Goal: Task Accomplishment & Management: Manage account settings

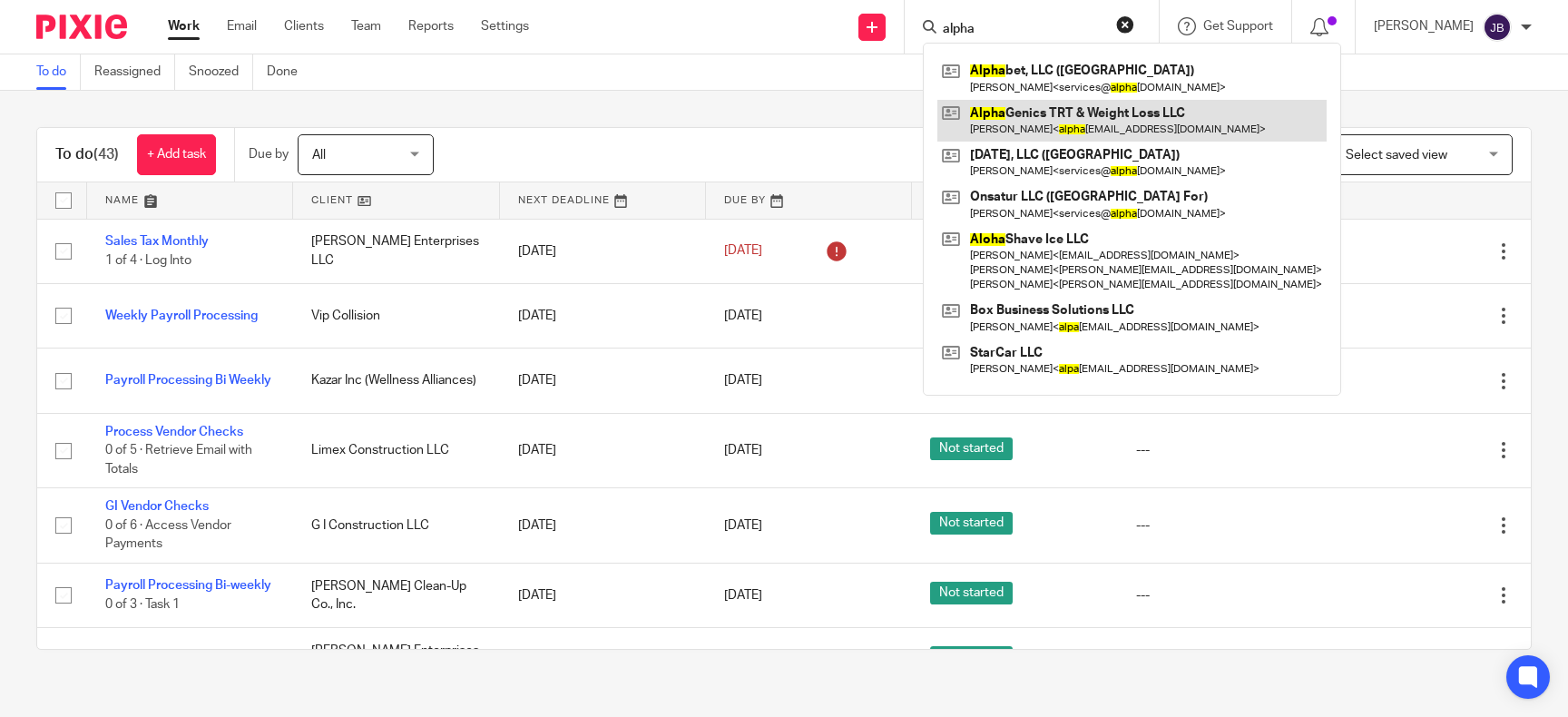
type input "alpha"
click at [1085, 130] on link at bounding box center [1132, 120] width 389 height 42
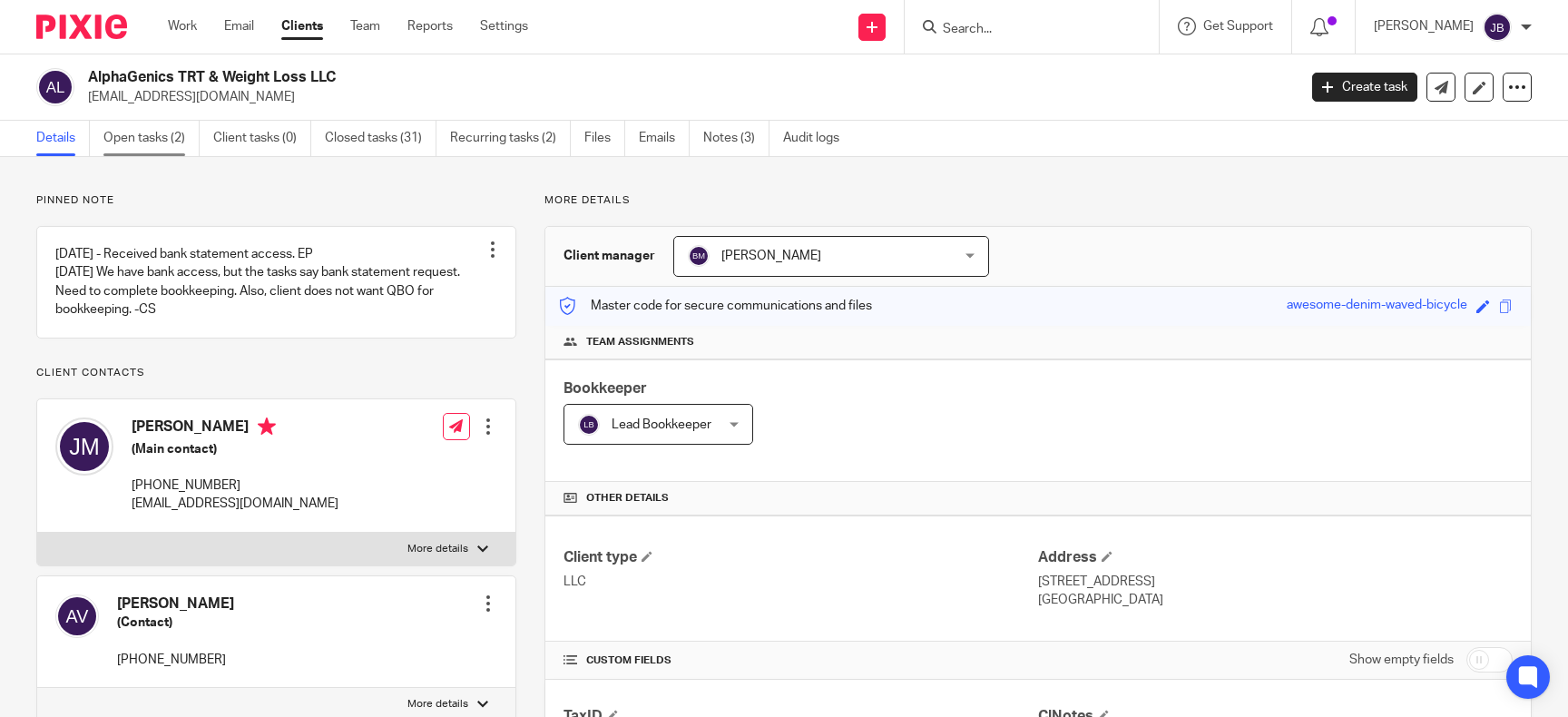
click at [121, 132] on link "Open tasks (2)" at bounding box center [152, 138] width 96 height 35
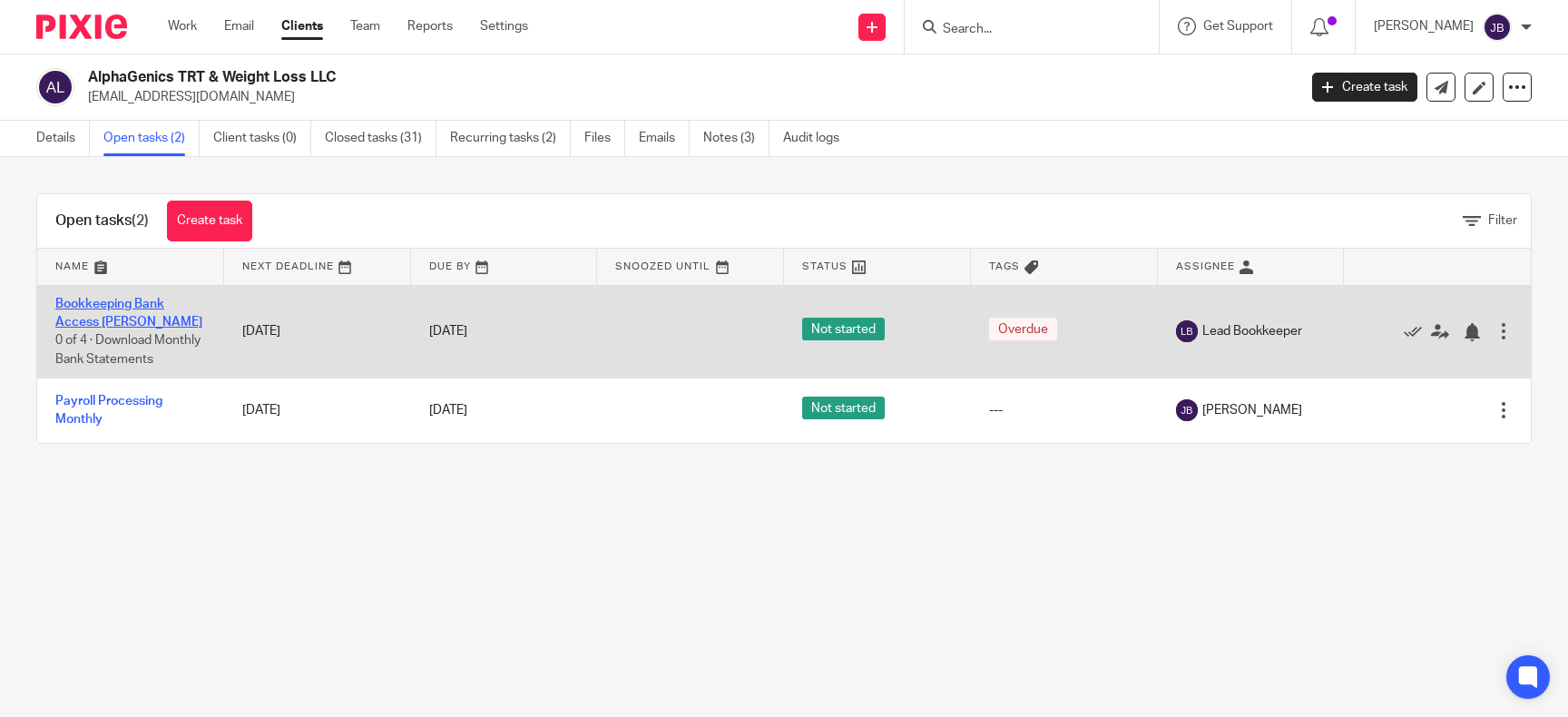
click at [132, 303] on link "Bookkeeping Bank Access [PERSON_NAME]" at bounding box center [129, 312] width 147 height 31
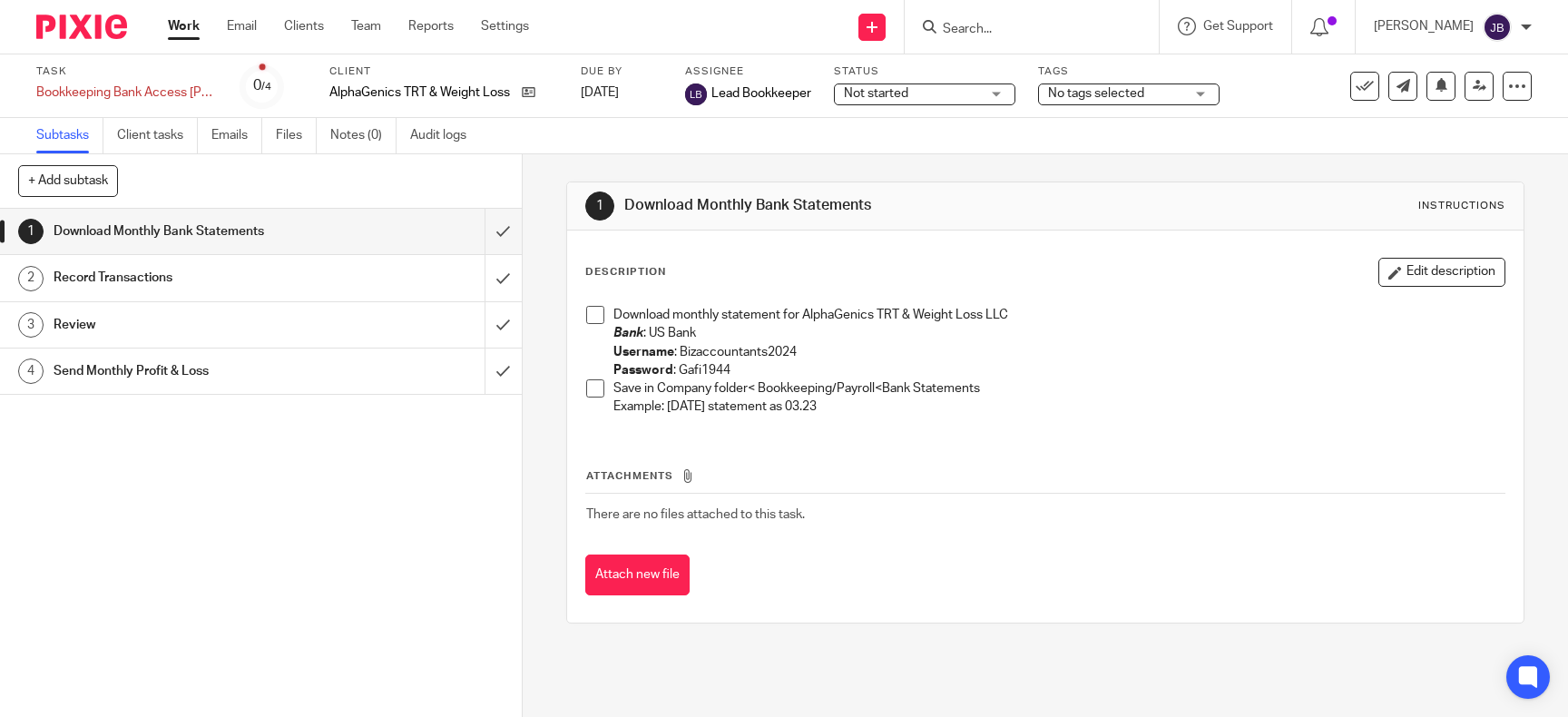
click at [1005, 94] on div "Not started Not started" at bounding box center [925, 94] width 182 height 22
click at [1226, 82] on div "Task Bookkeeping Bank Access Erica Save Bookkeeping Bank Access Erica 0 /4 Clie…" at bounding box center [659, 86] width 1247 height 44
click at [1215, 91] on div "No tags selected" at bounding box center [1129, 94] width 182 height 22
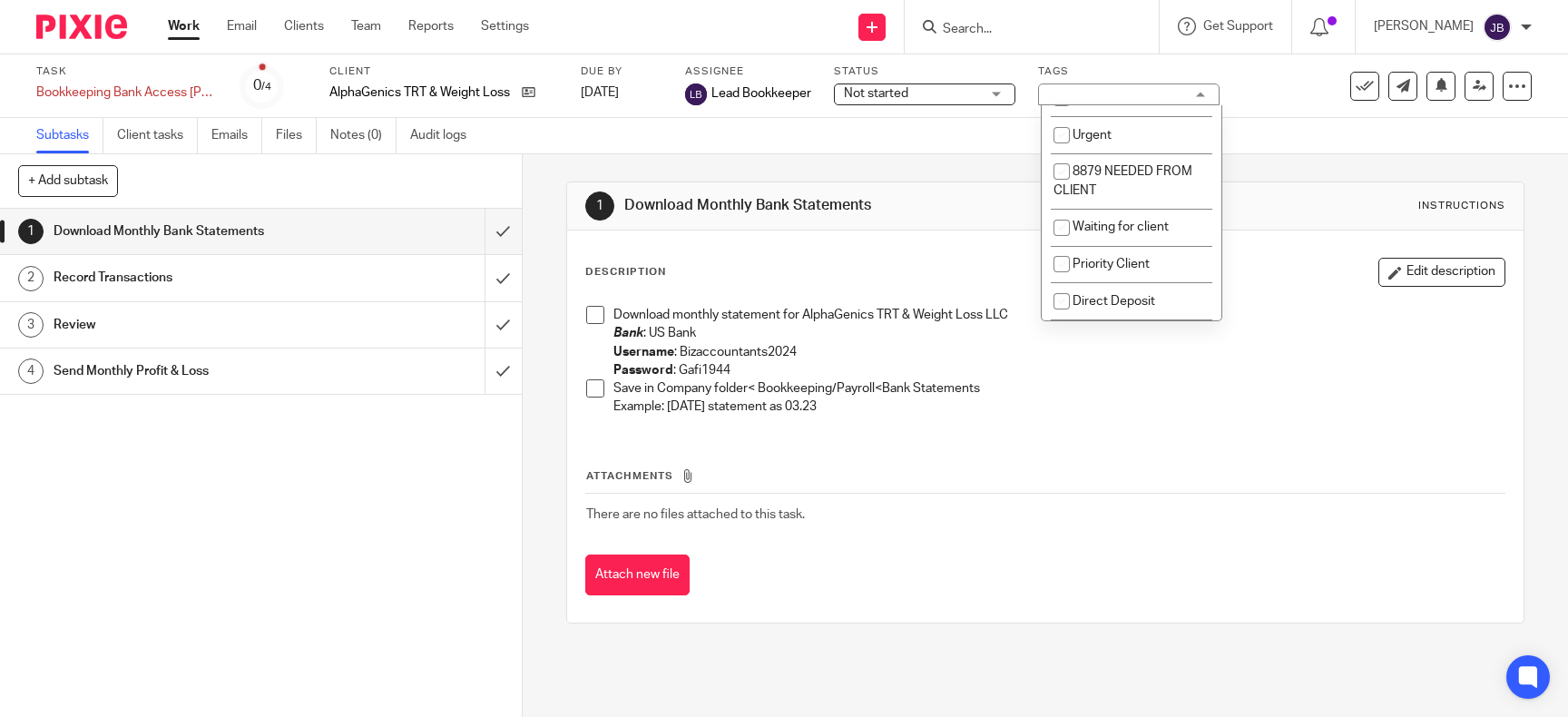
scroll to position [147, 0]
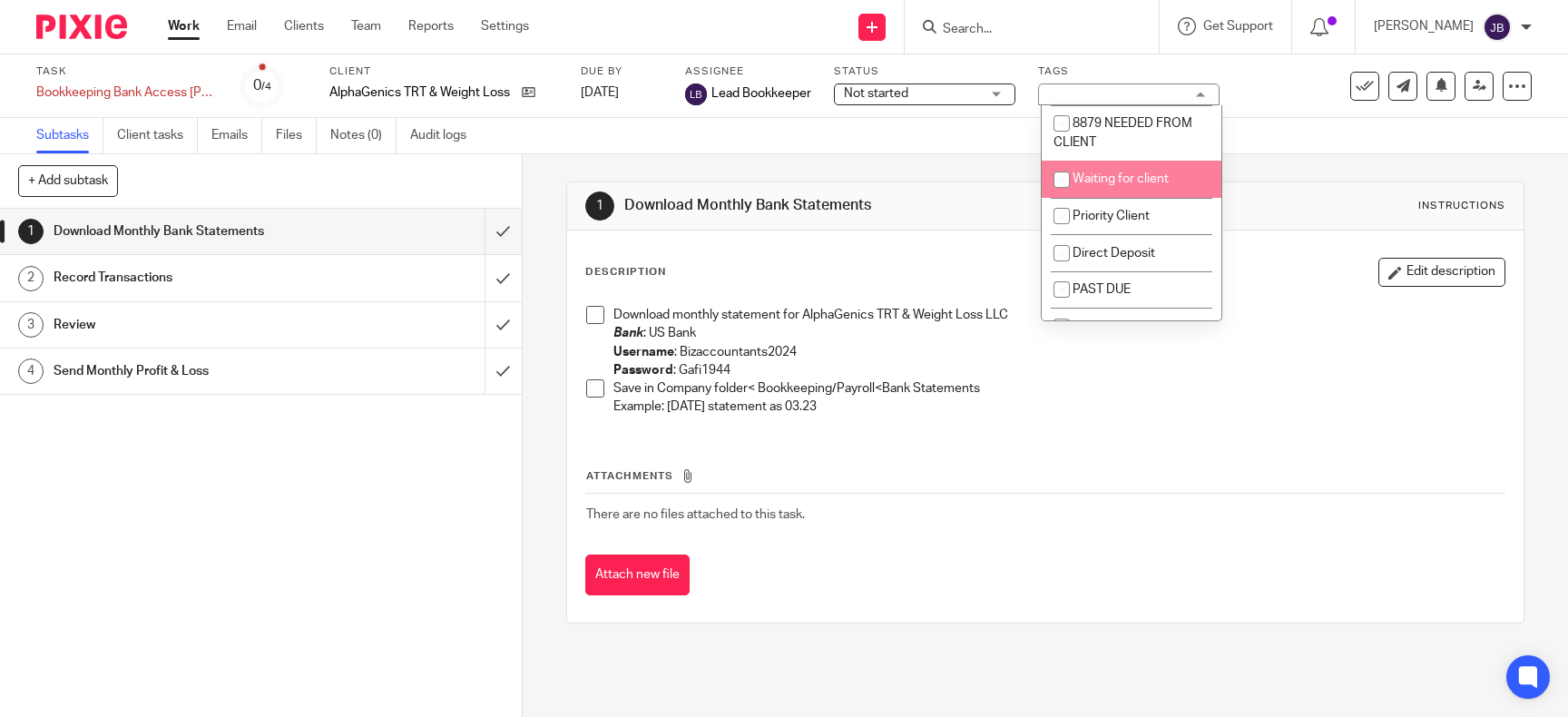
click at [1168, 174] on li "Waiting for client" at bounding box center [1132, 179] width 180 height 37
checkbox input "true"
click at [343, 522] on div "1 Download Monthly Bank Statements 2 Record Transactions 3 Review 4 Send Monthl…" at bounding box center [260, 462] width 521 height 509
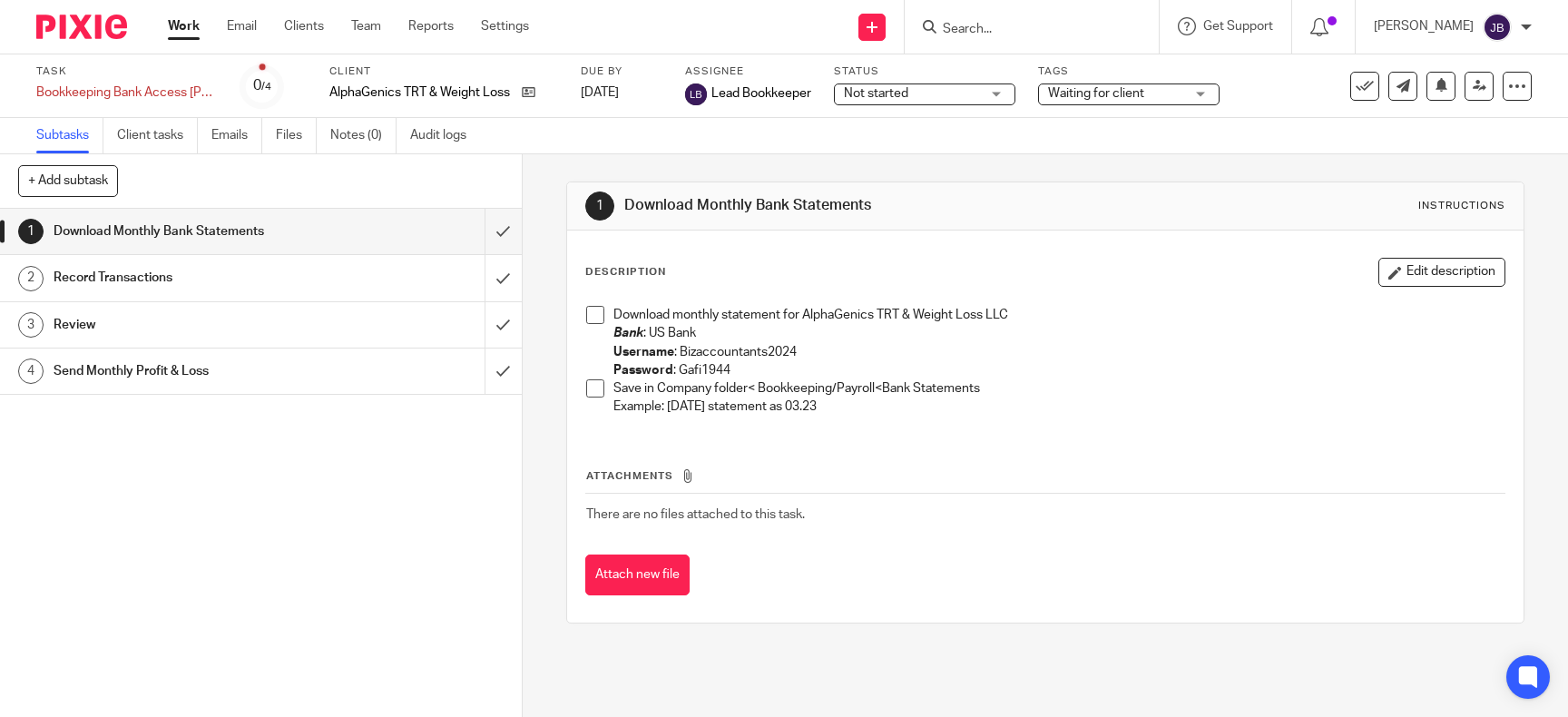
click at [1004, 31] on input "Search" at bounding box center [1022, 31] width 163 height 17
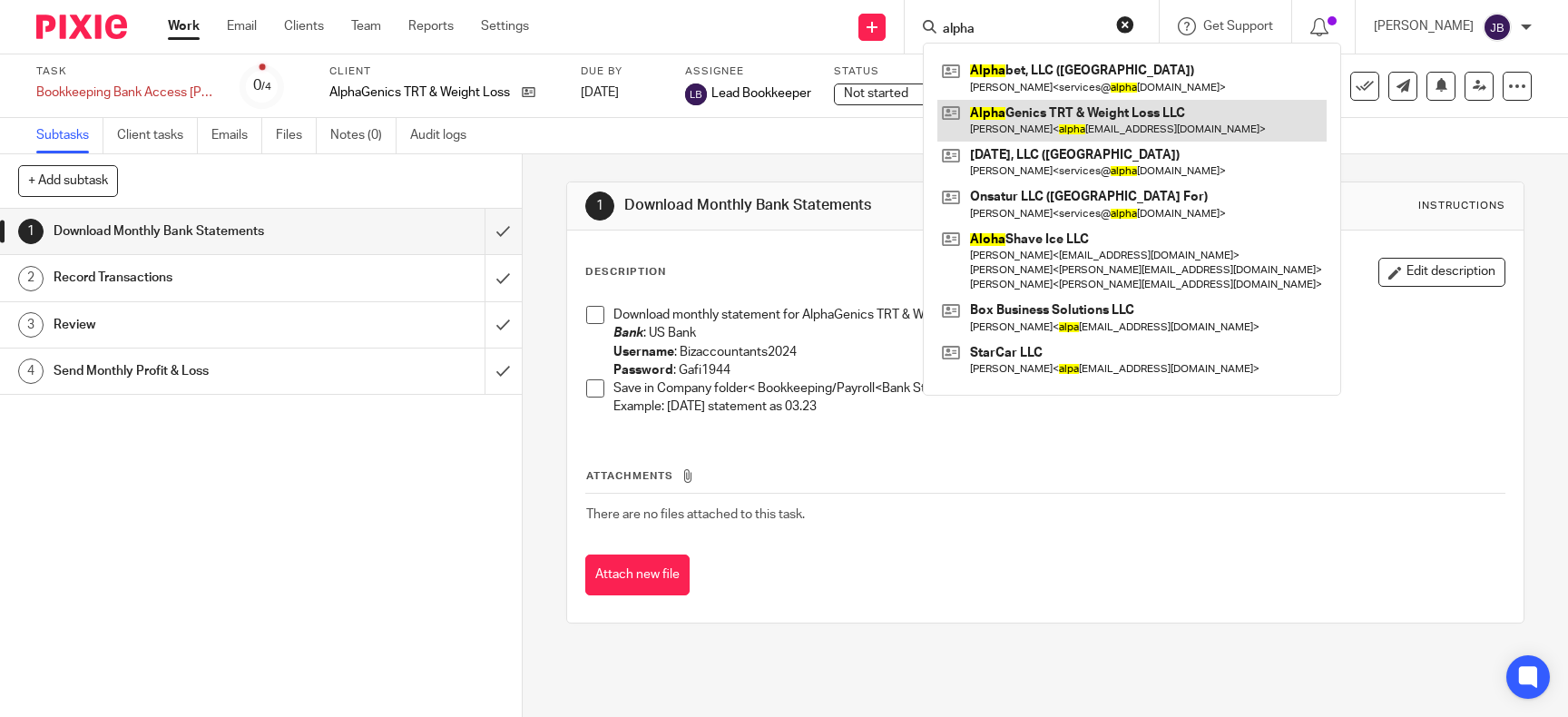
type input "alpha"
click at [1060, 125] on link at bounding box center [1132, 120] width 389 height 42
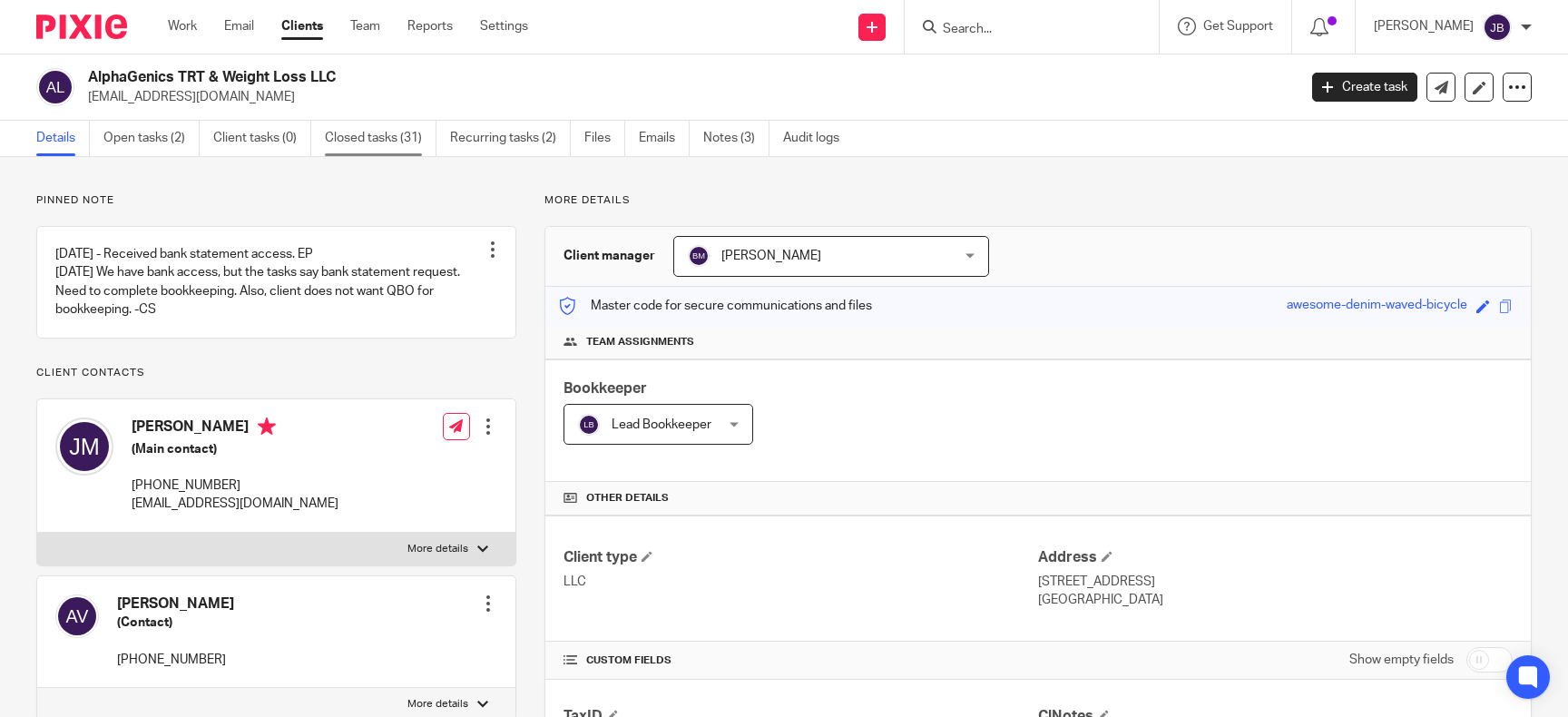
click at [364, 140] on link "Closed tasks (31)" at bounding box center [381, 138] width 112 height 35
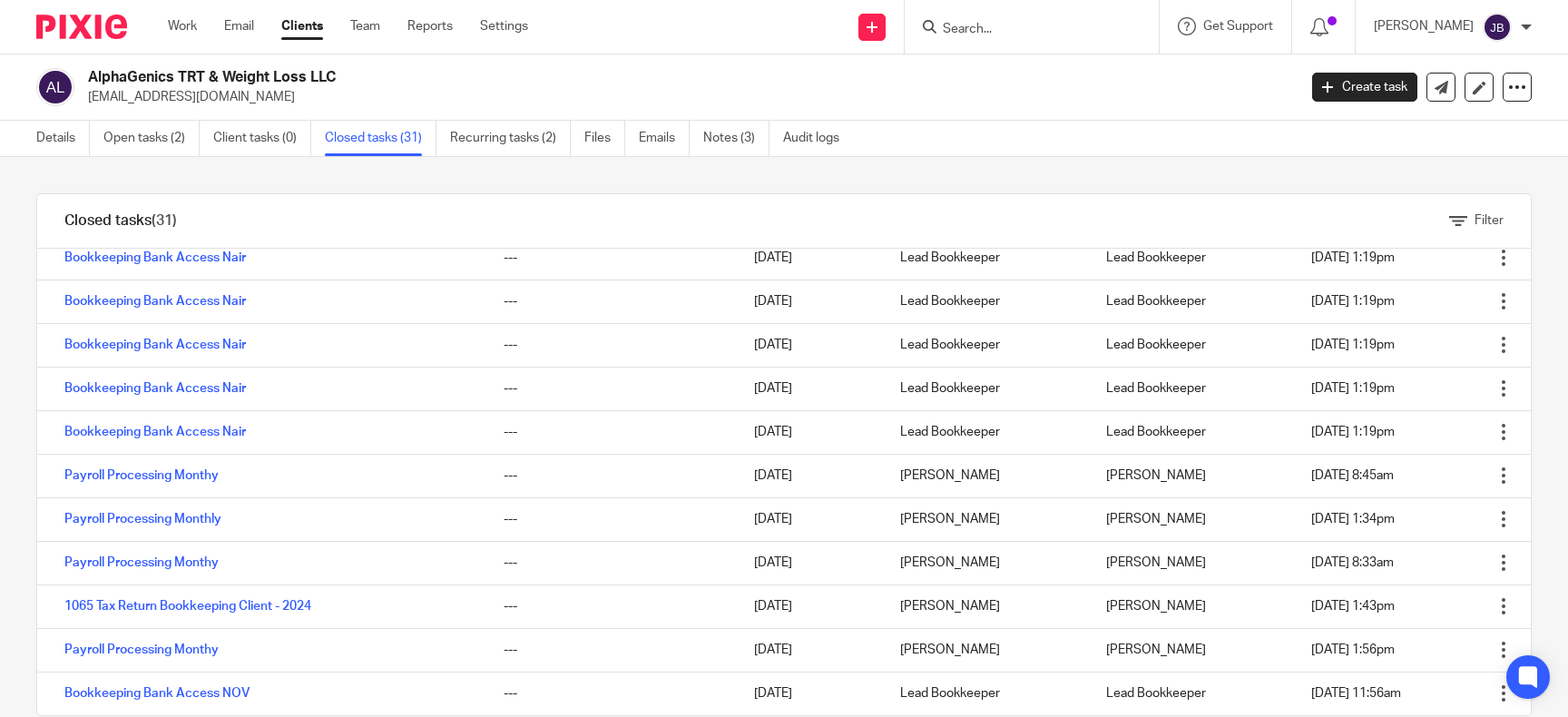
scroll to position [220, 0]
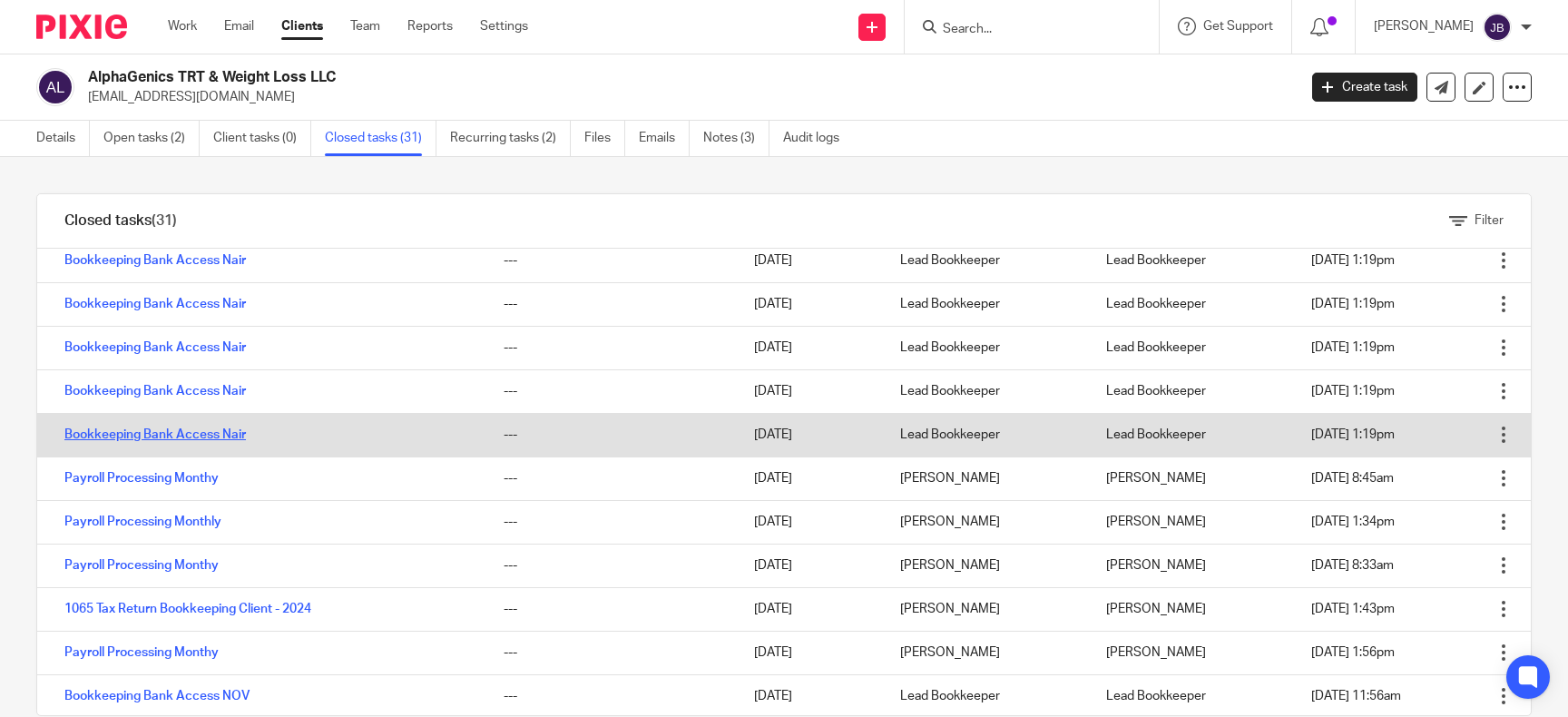
click at [194, 437] on link "Bookkeeping Bank Access Nair" at bounding box center [156, 435] width 182 height 13
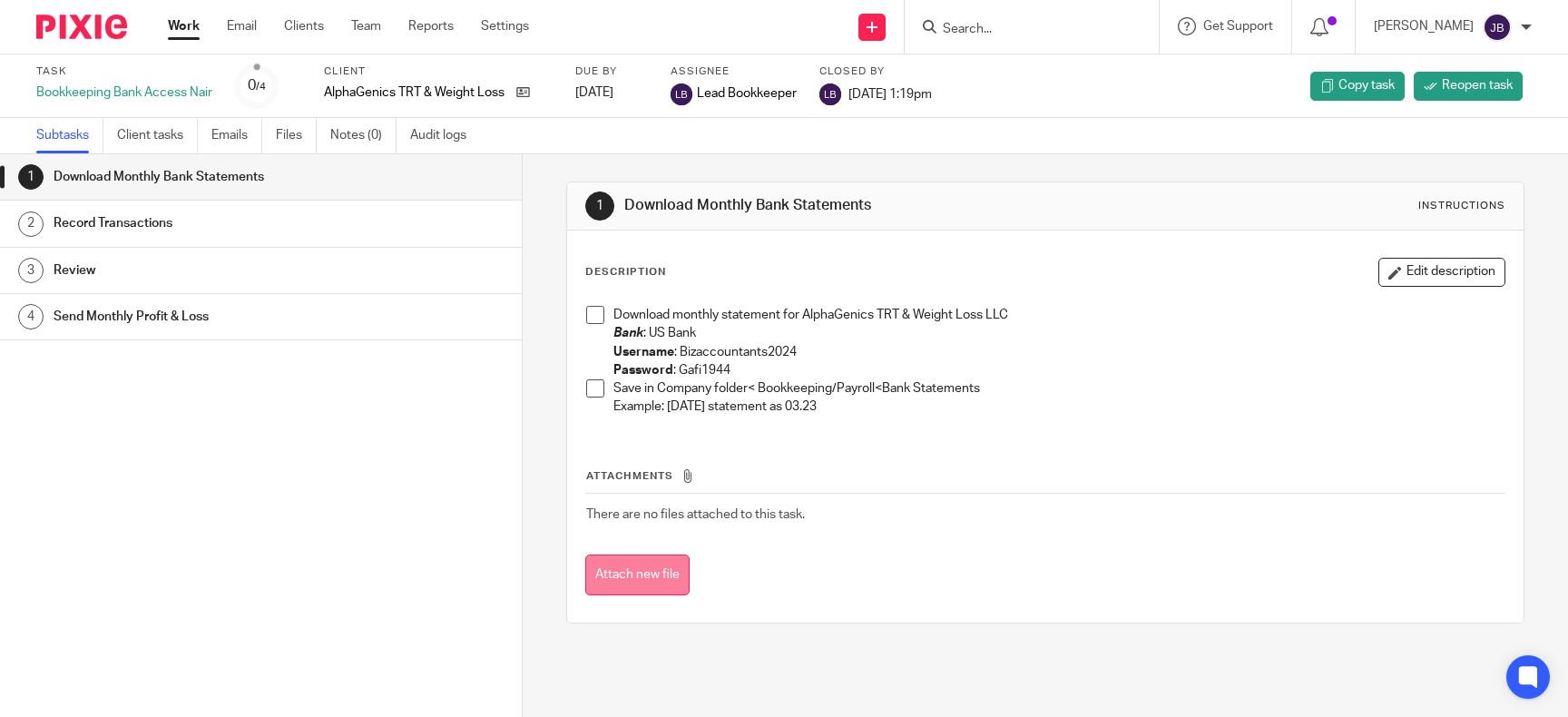
click at [650, 572] on button "Attach new file" at bounding box center [637, 575] width 105 height 41
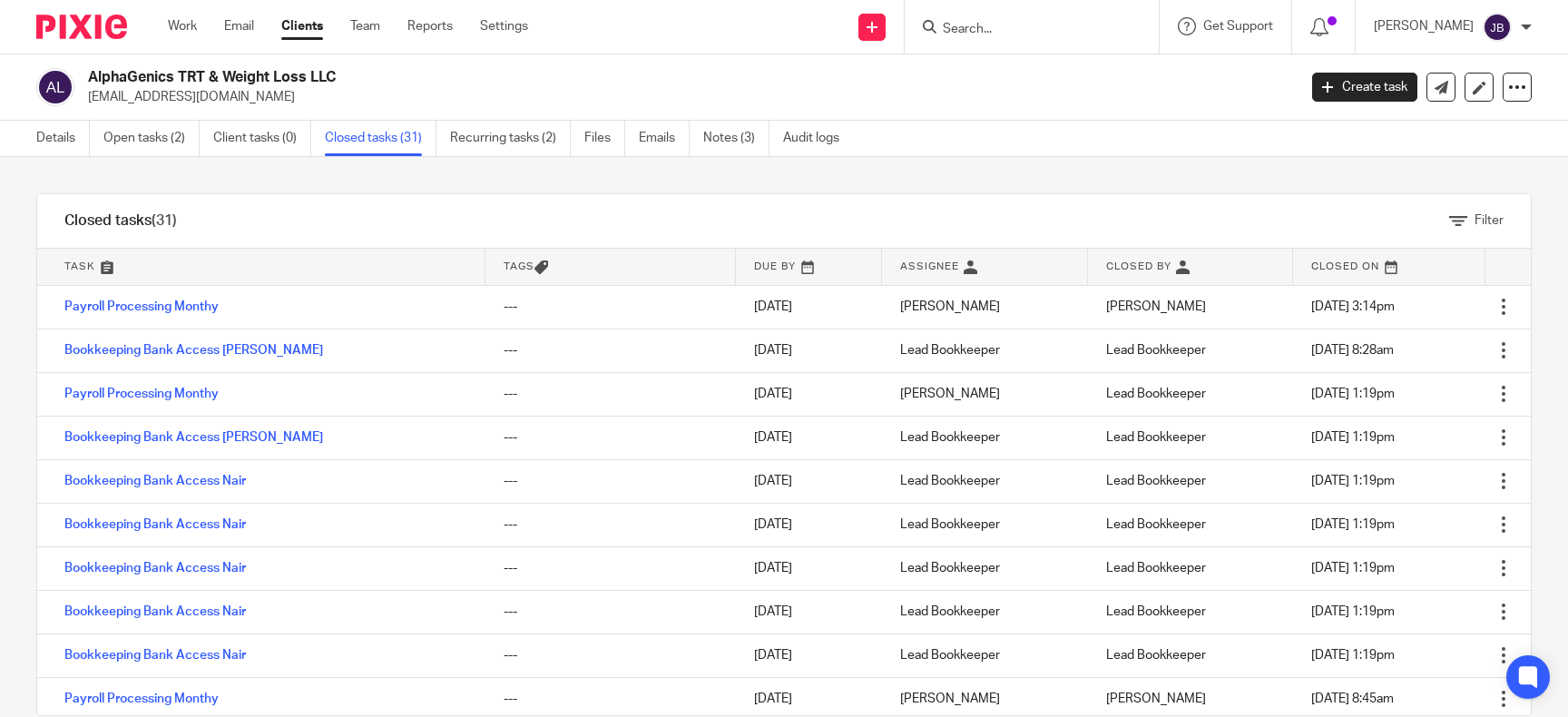
scroll to position [220, 0]
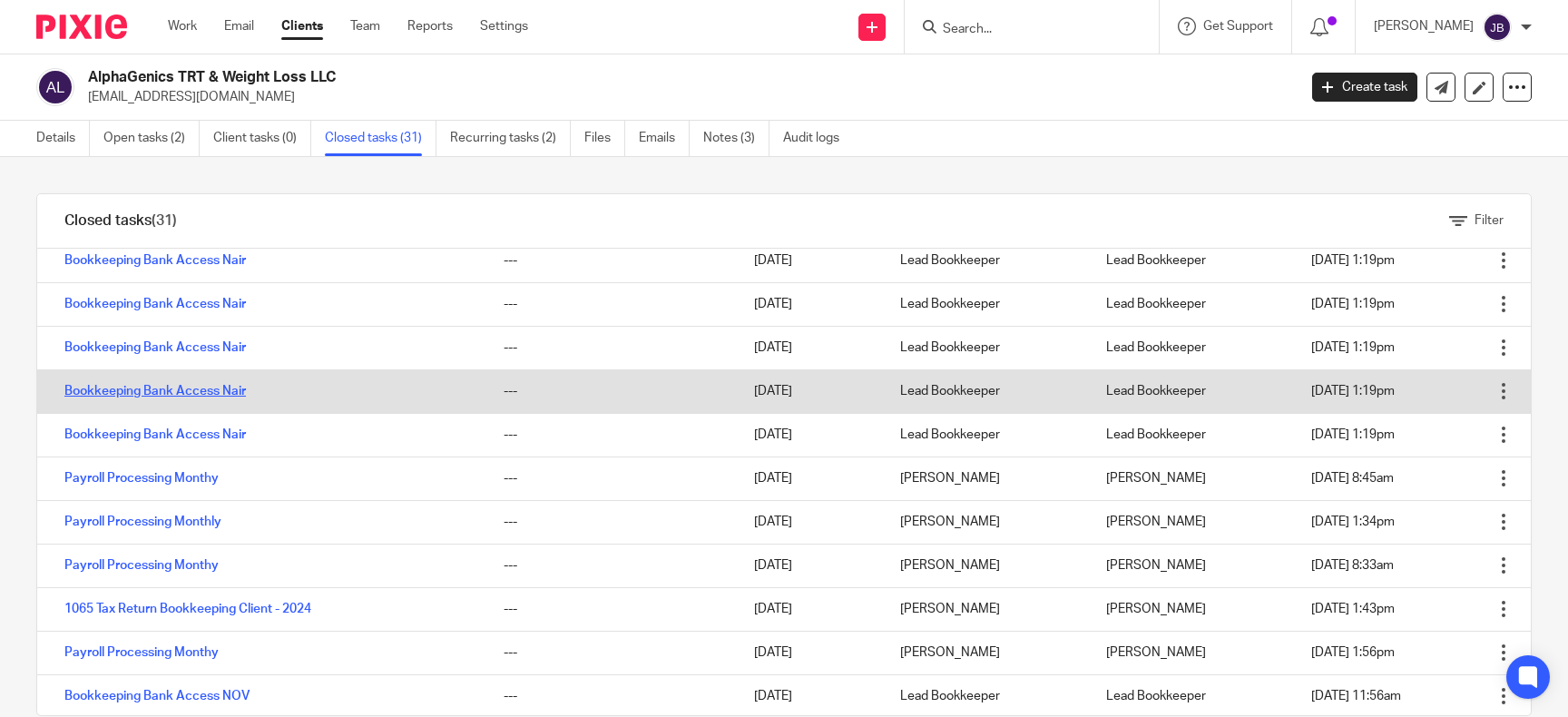
click at [236, 390] on link "Bookkeeping Bank Access Nair" at bounding box center [156, 392] width 182 height 13
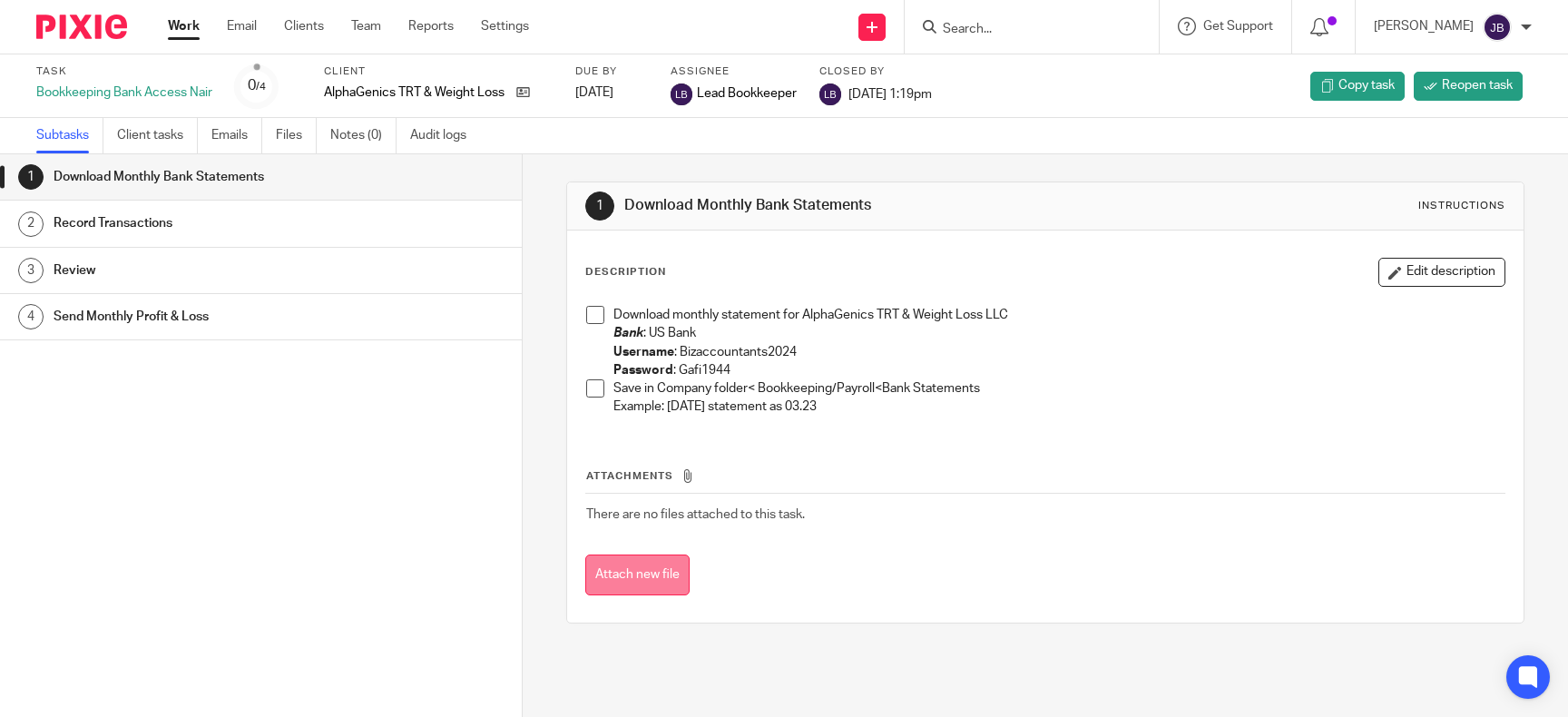
click at [658, 573] on button "Attach new file" at bounding box center [637, 575] width 105 height 41
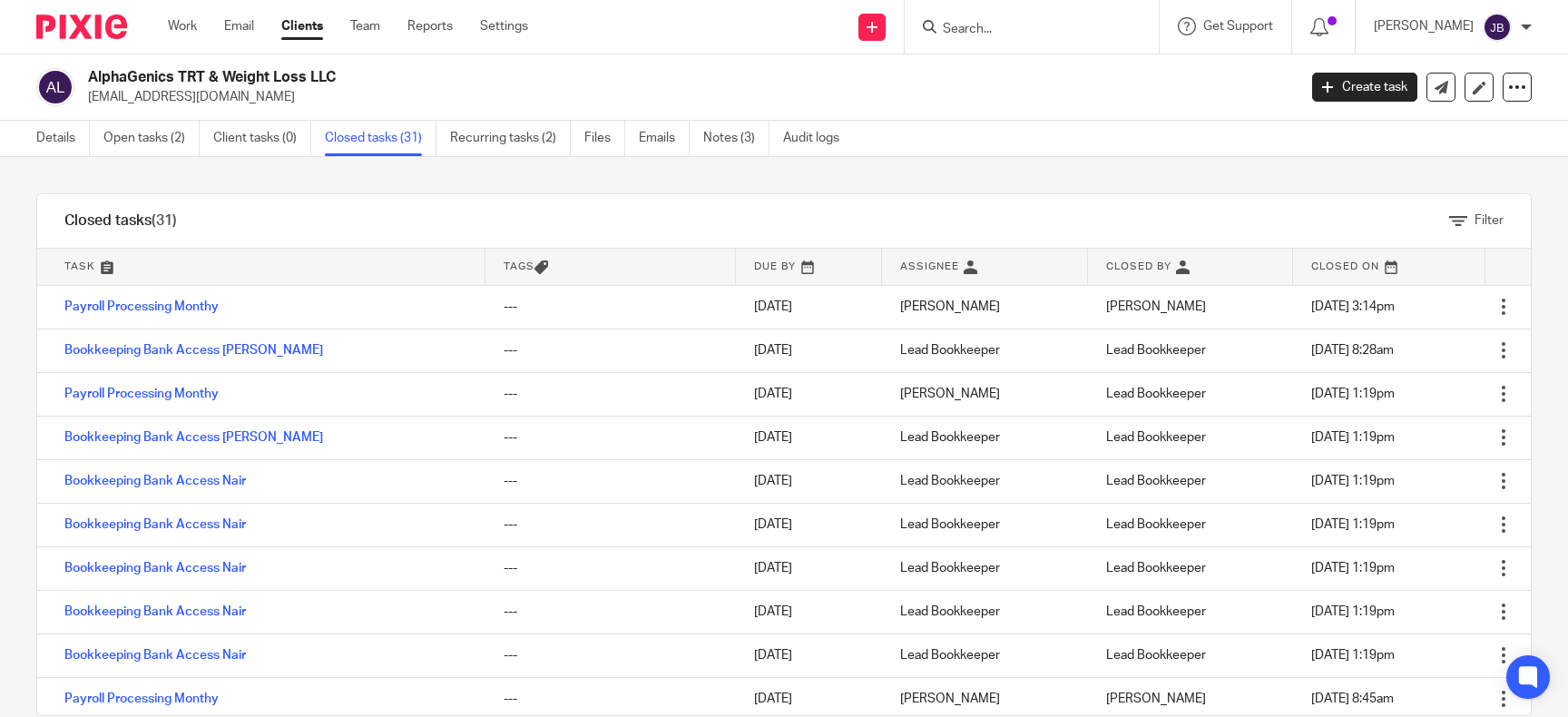
scroll to position [220, 0]
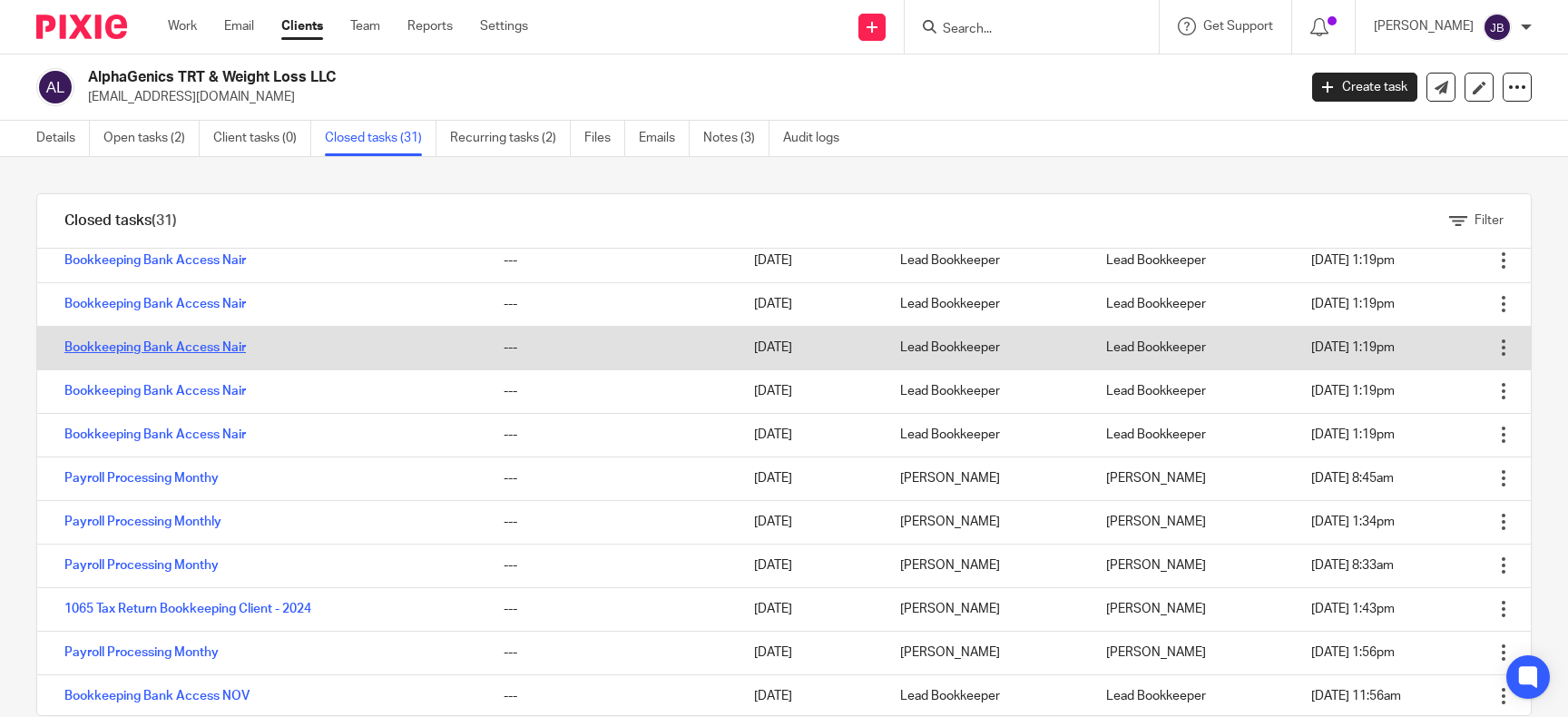
click at [119, 343] on link "Bookkeeping Bank Access Nair" at bounding box center [156, 347] width 182 height 13
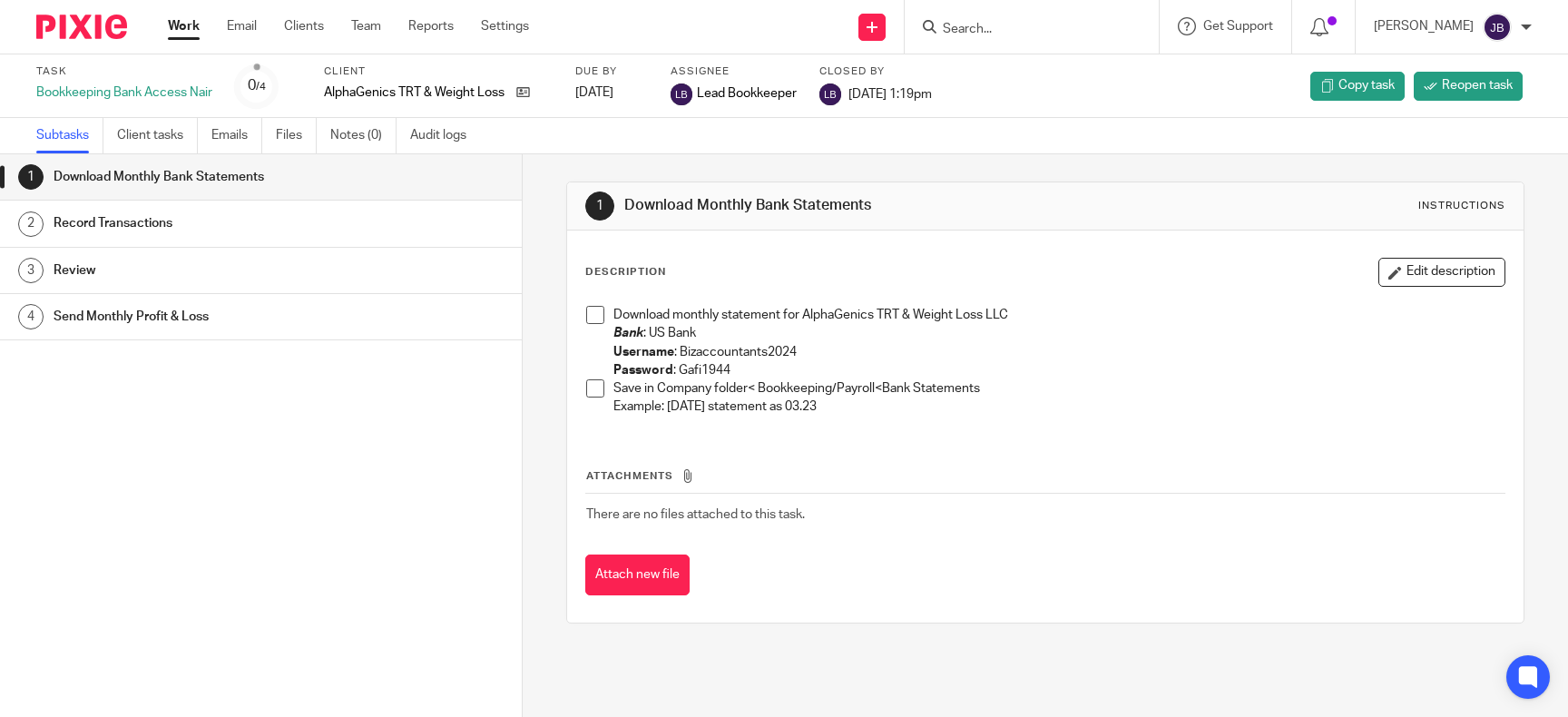
click at [629, 569] on button "Attach new file" at bounding box center [637, 575] width 105 height 41
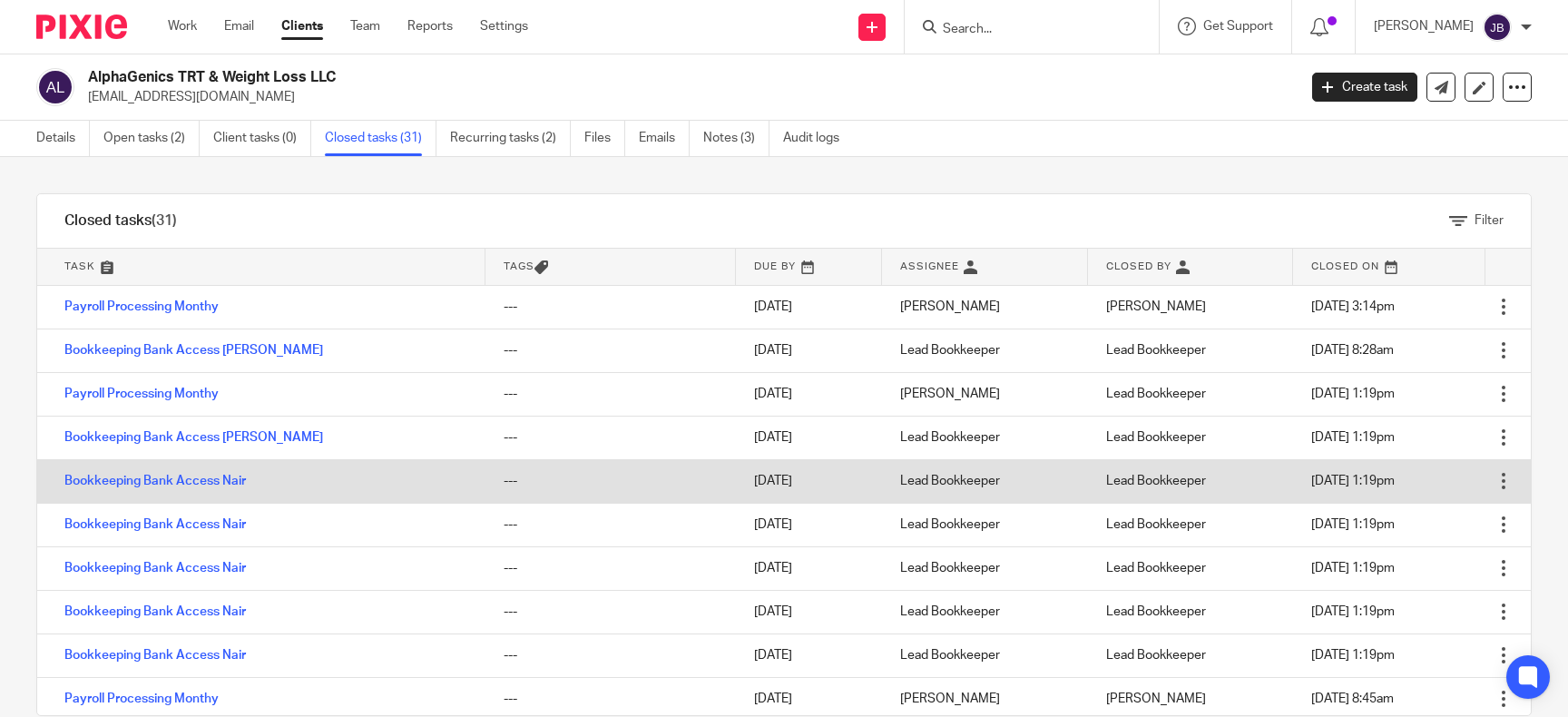
scroll to position [220, 0]
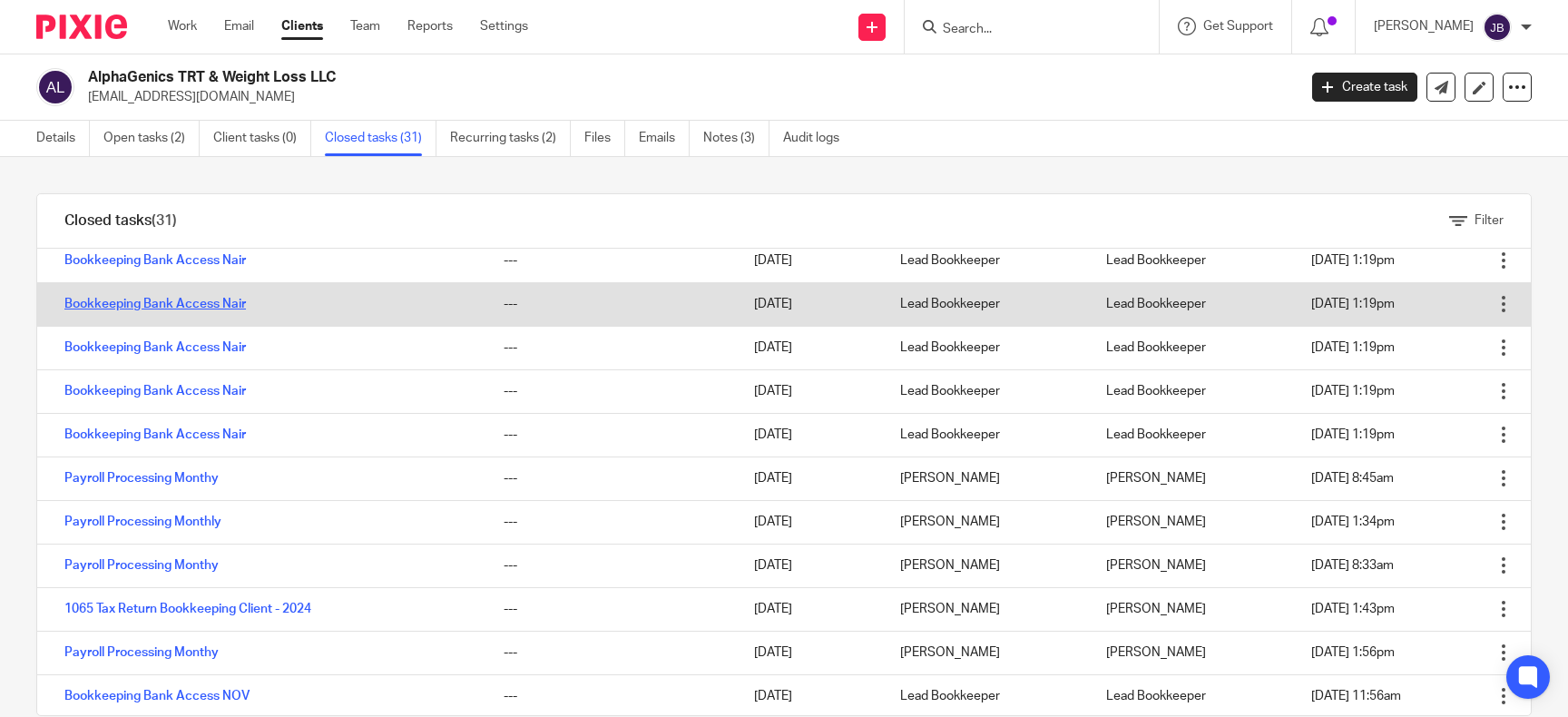
click at [225, 300] on link "Bookkeeping Bank Access Nair" at bounding box center [156, 304] width 182 height 13
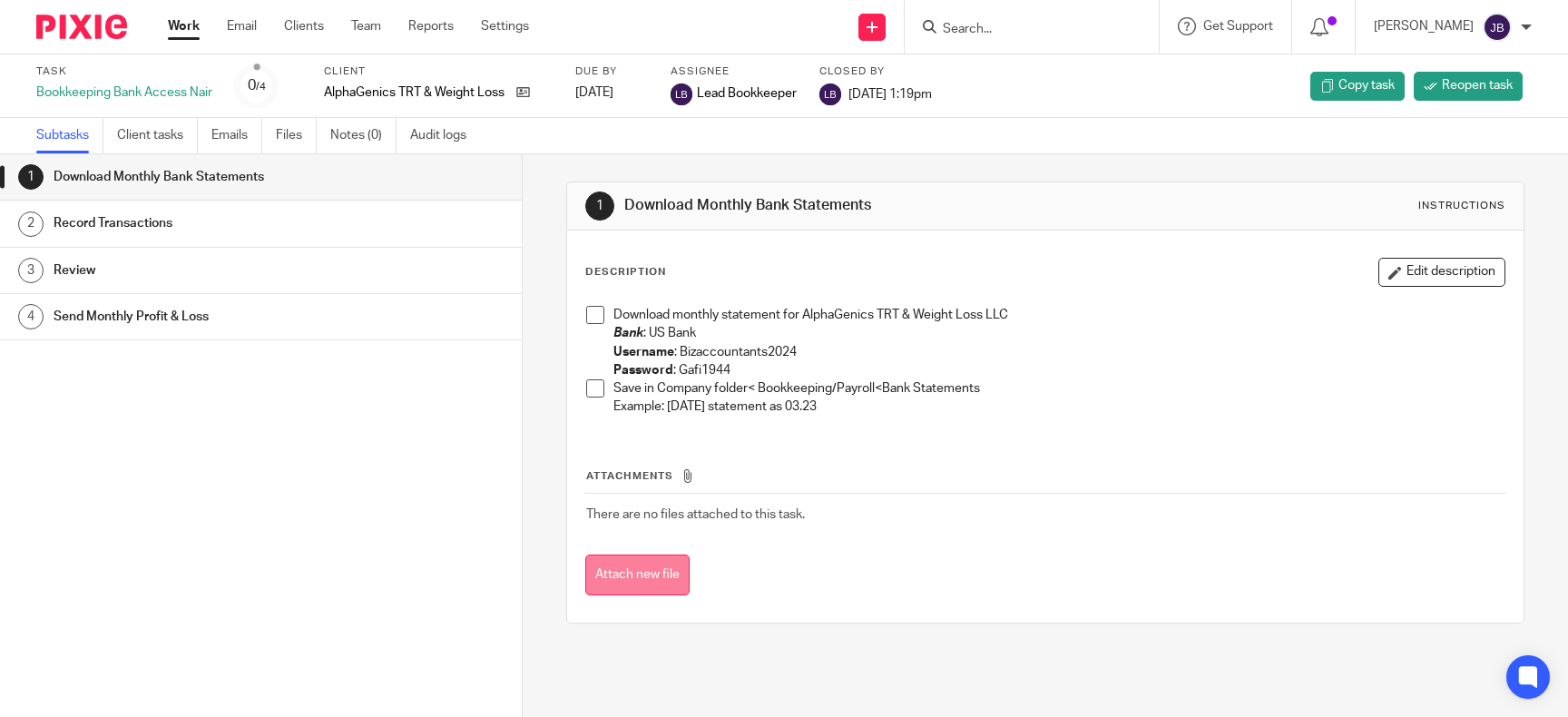
click at [633, 569] on button "Attach new file" at bounding box center [637, 575] width 105 height 41
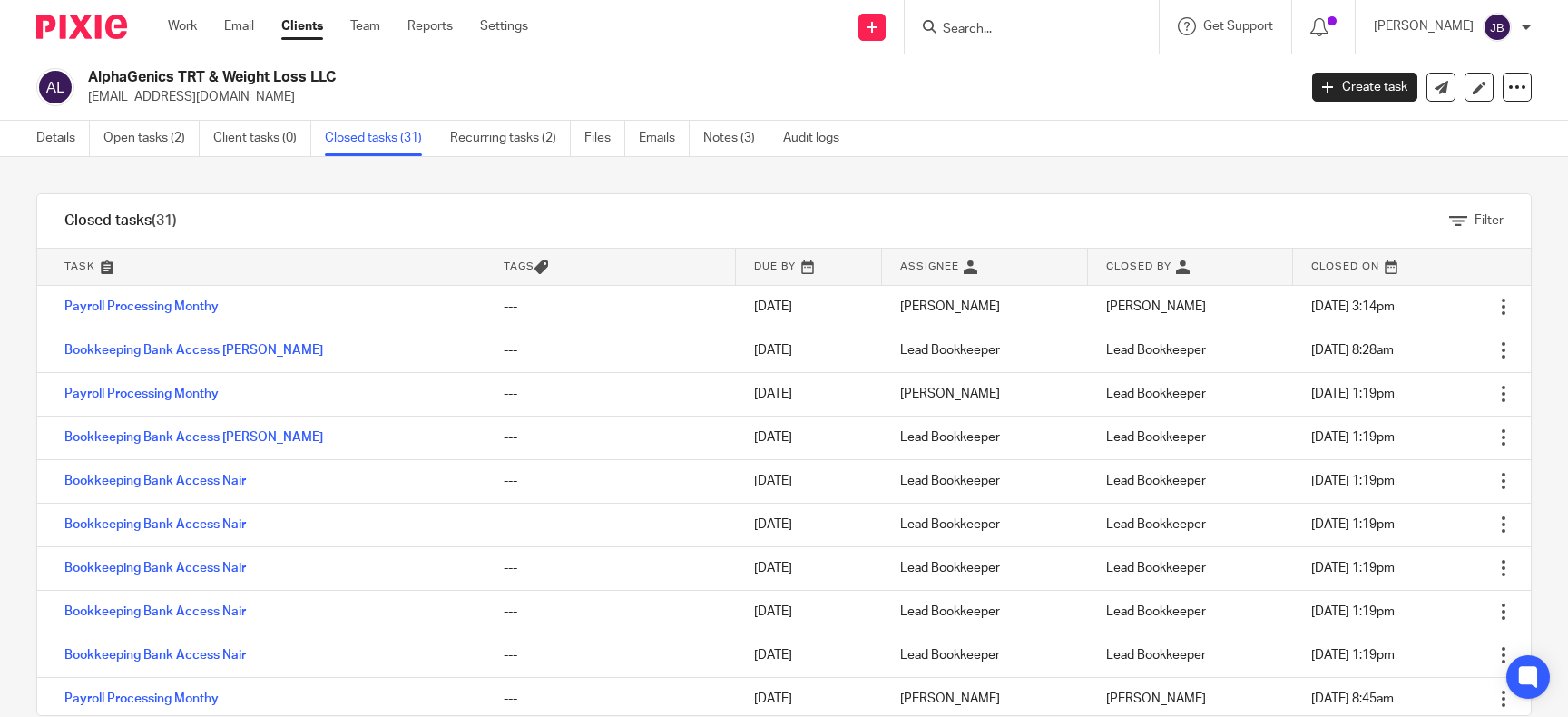
scroll to position [220, 0]
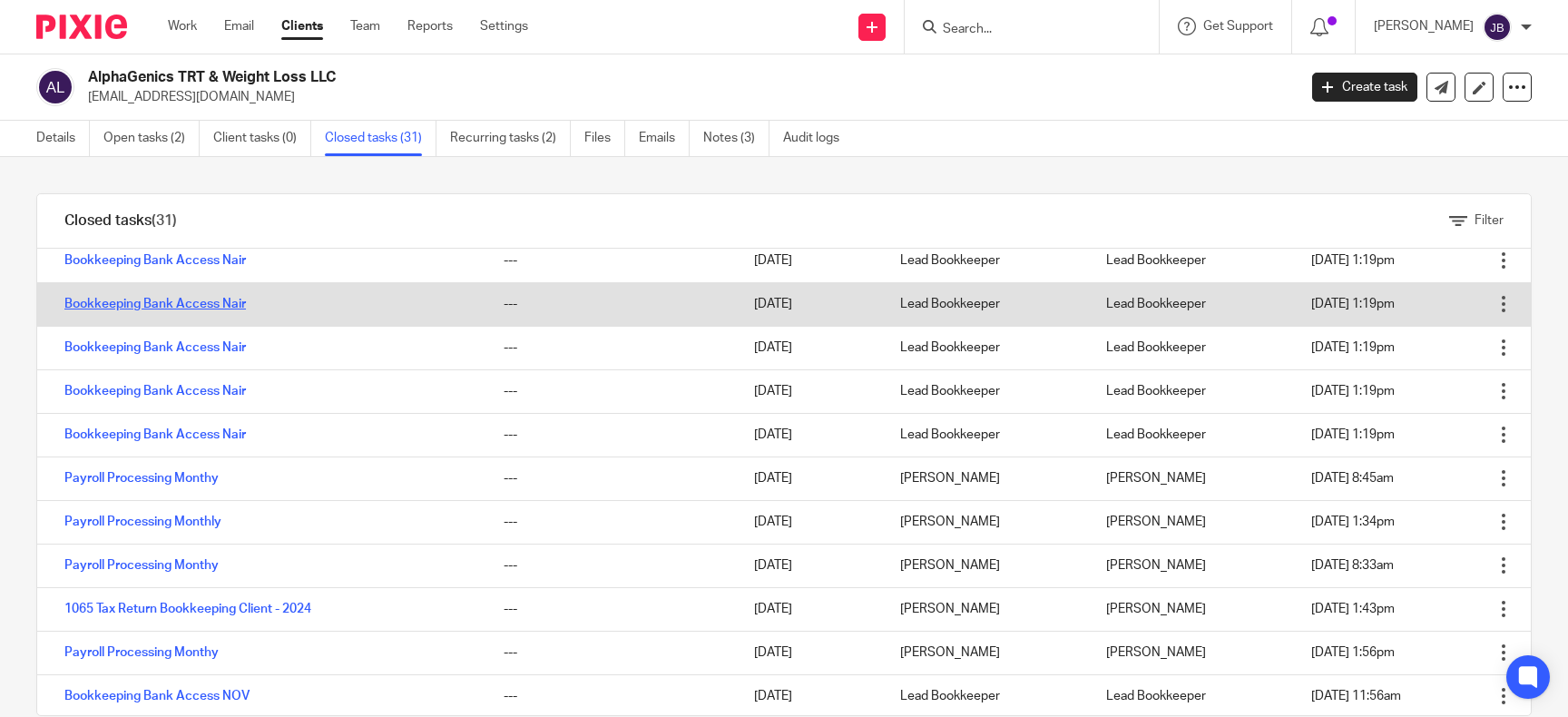
click at [165, 302] on link "Bookkeeping Bank Access Nair" at bounding box center [156, 304] width 182 height 13
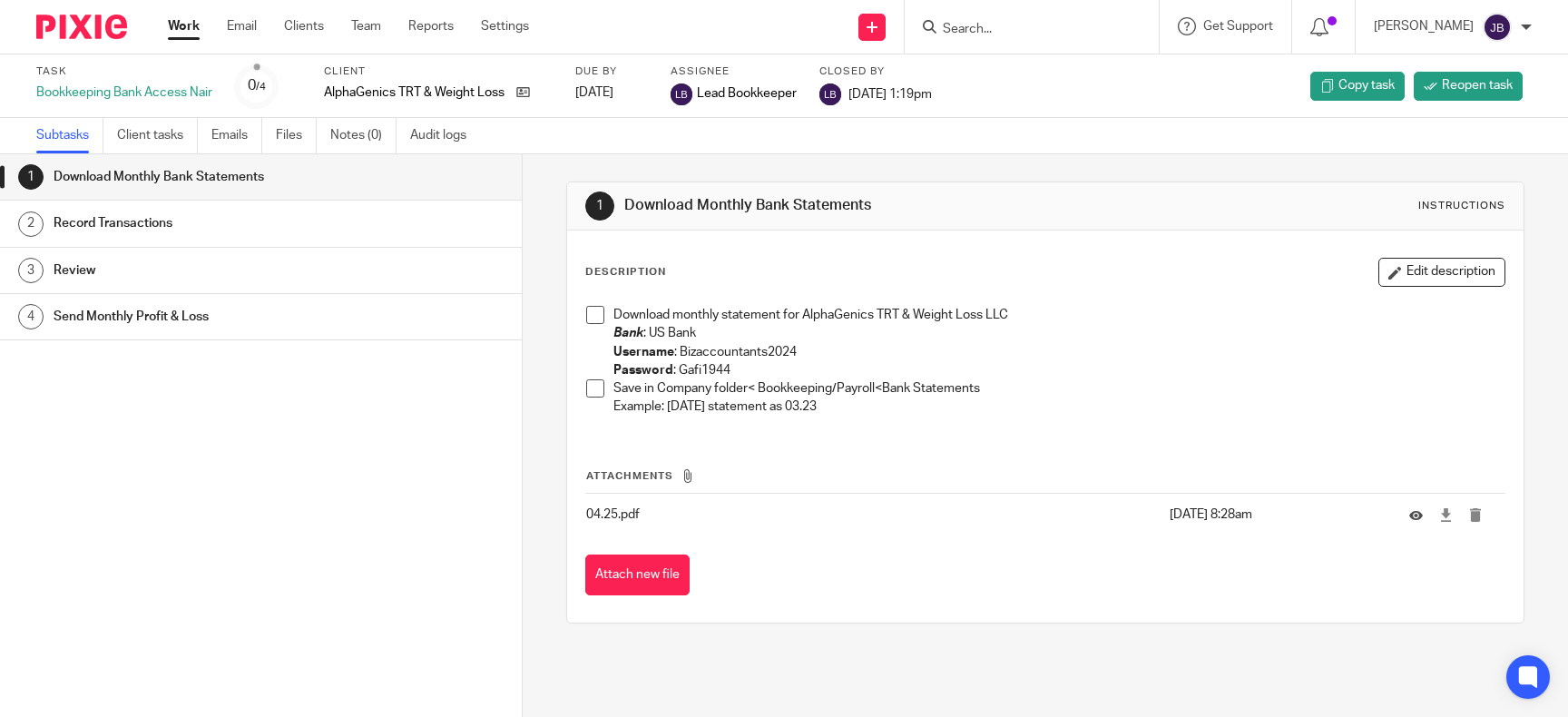
click at [630, 577] on button "Attach new file" at bounding box center [637, 575] width 105 height 41
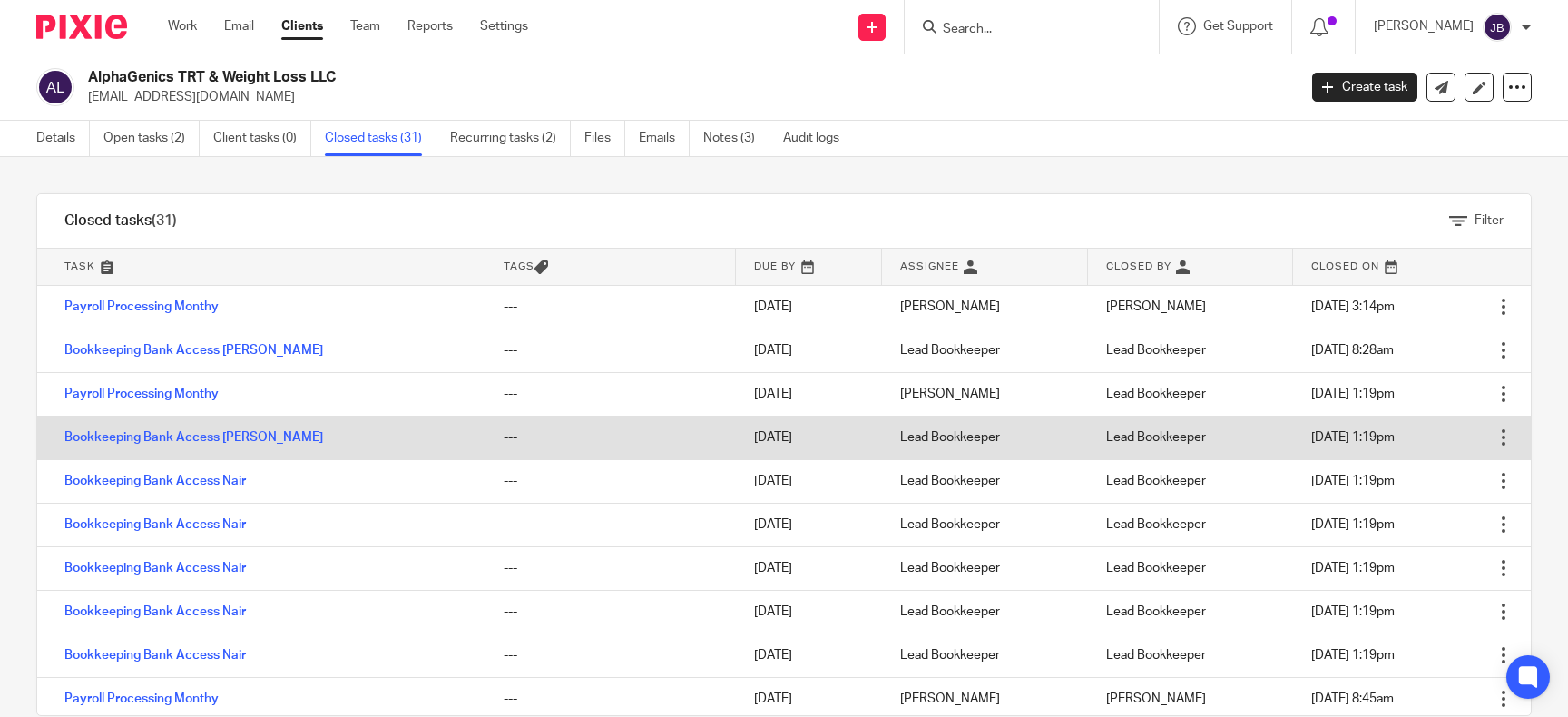
click at [119, 431] on td "Bookkeeping Bank Access [PERSON_NAME]" at bounding box center [261, 437] width 448 height 44
click at [119, 435] on link "Bookkeeping Bank Access [PERSON_NAME]" at bounding box center [194, 437] width 258 height 13
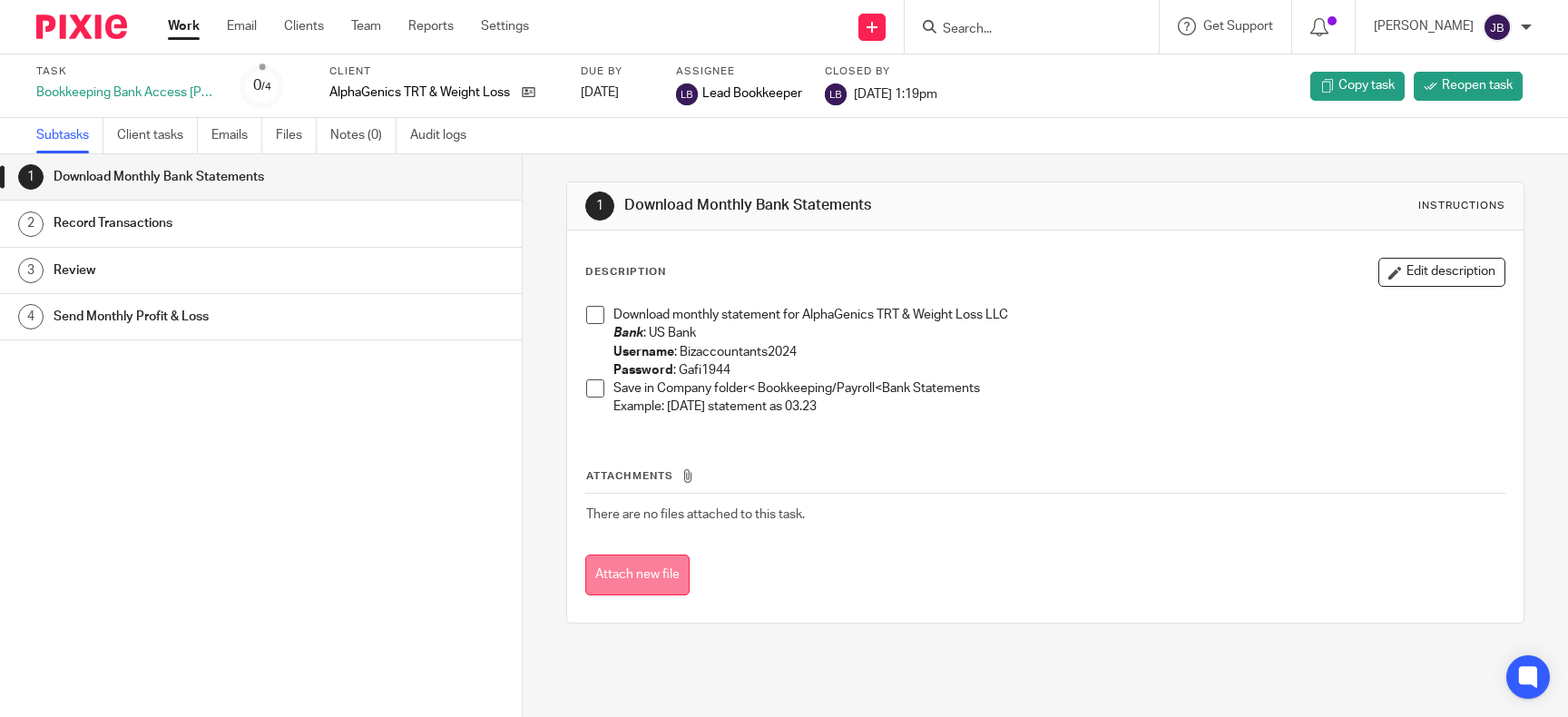
click at [644, 583] on button "Attach new file" at bounding box center [637, 575] width 105 height 41
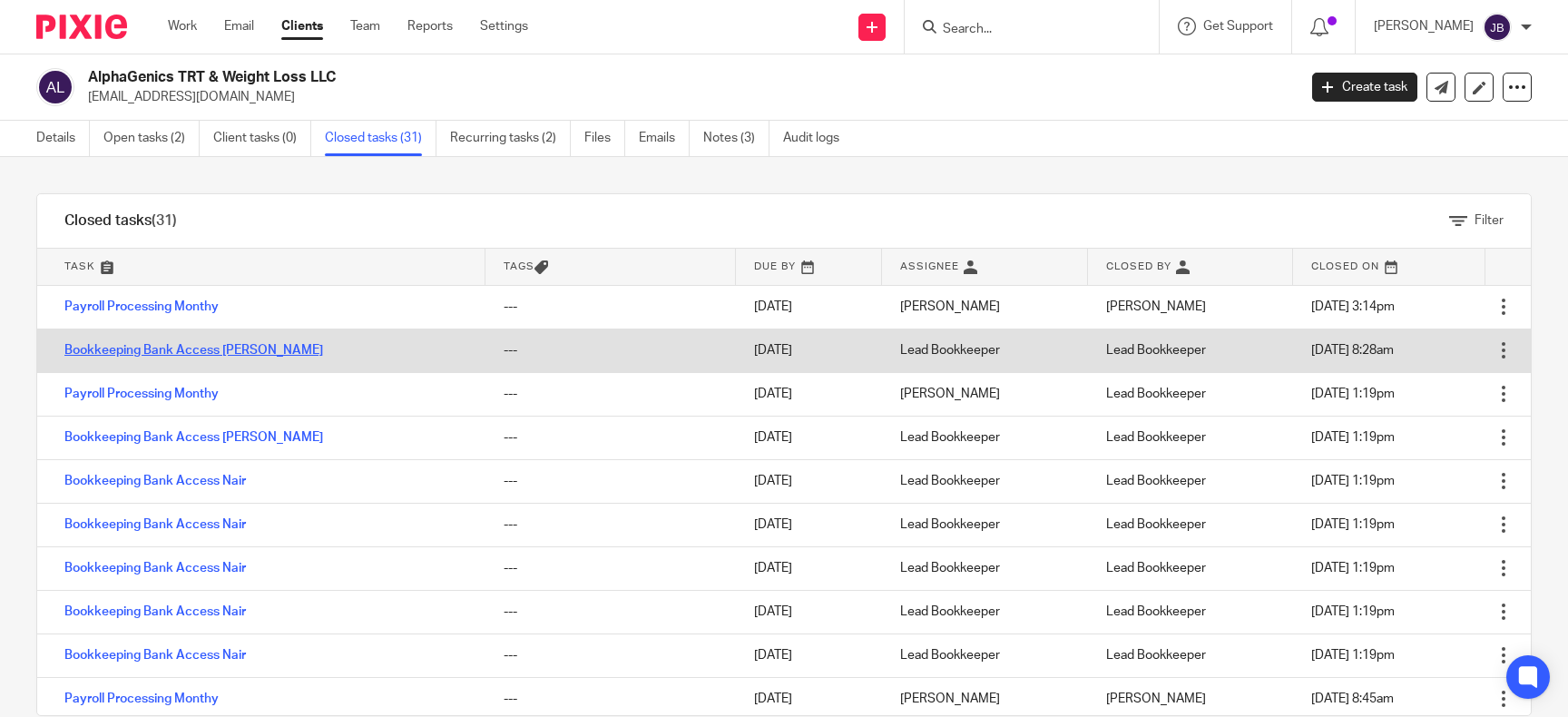
click at [168, 347] on link "Bookkeeping Bank Access [PERSON_NAME]" at bounding box center [194, 350] width 258 height 13
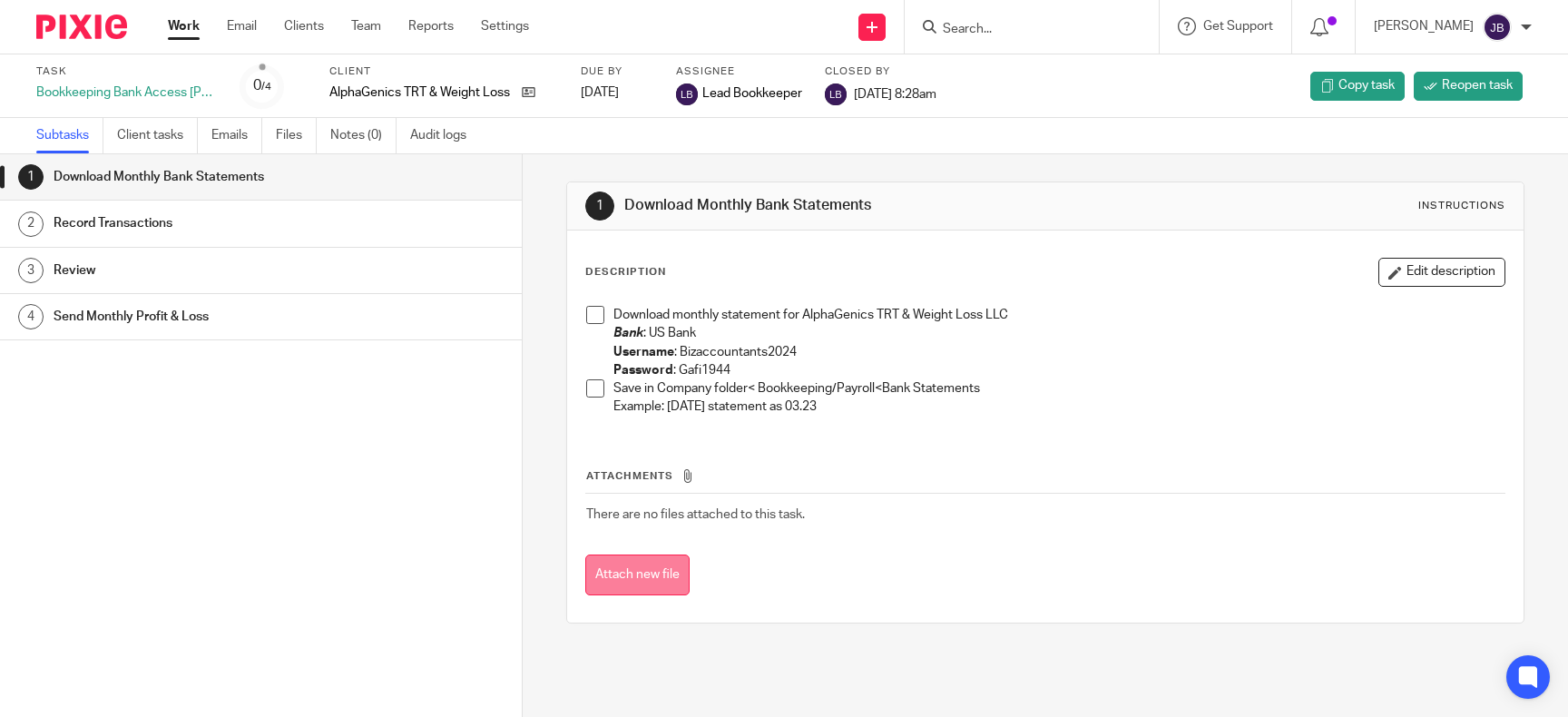
click at [663, 578] on button "Attach new file" at bounding box center [637, 575] width 105 height 41
click at [621, 576] on button "Attach new file" at bounding box center [637, 575] width 105 height 41
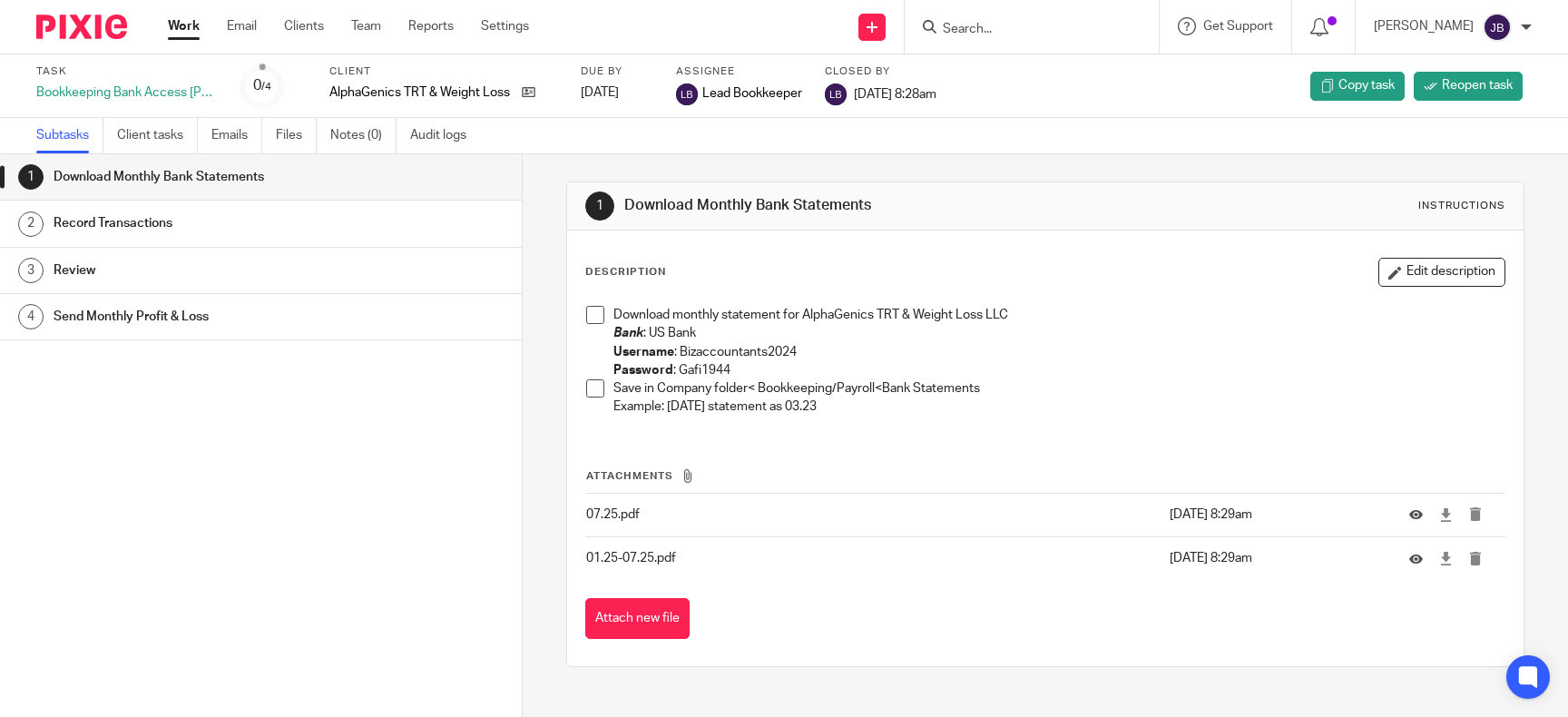
click at [734, 93] on span "Lead Bookkeeper" at bounding box center [753, 94] width 100 height 19
click at [689, 86] on img at bounding box center [687, 94] width 22 height 22
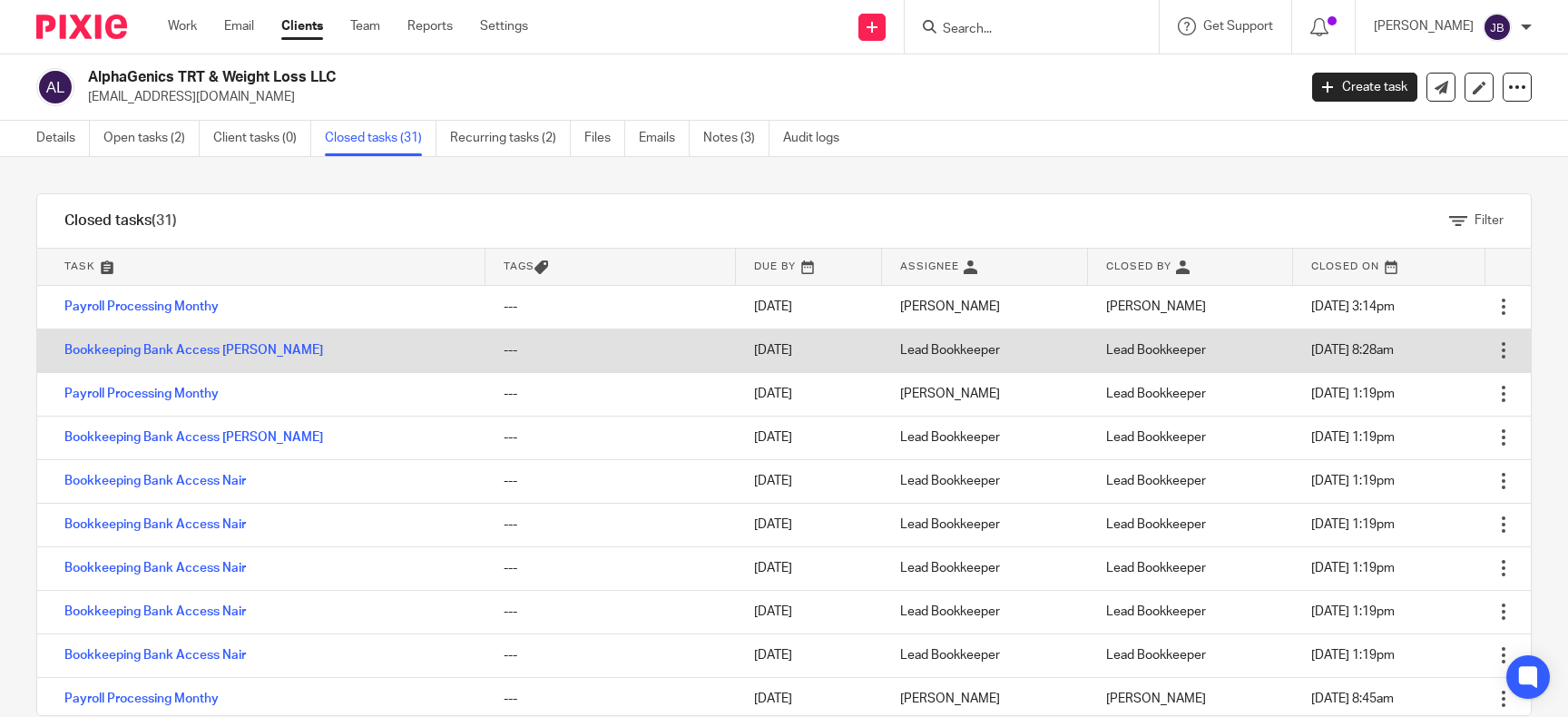
click at [935, 347] on td "Lead Bookkeeper" at bounding box center [985, 350] width 206 height 44
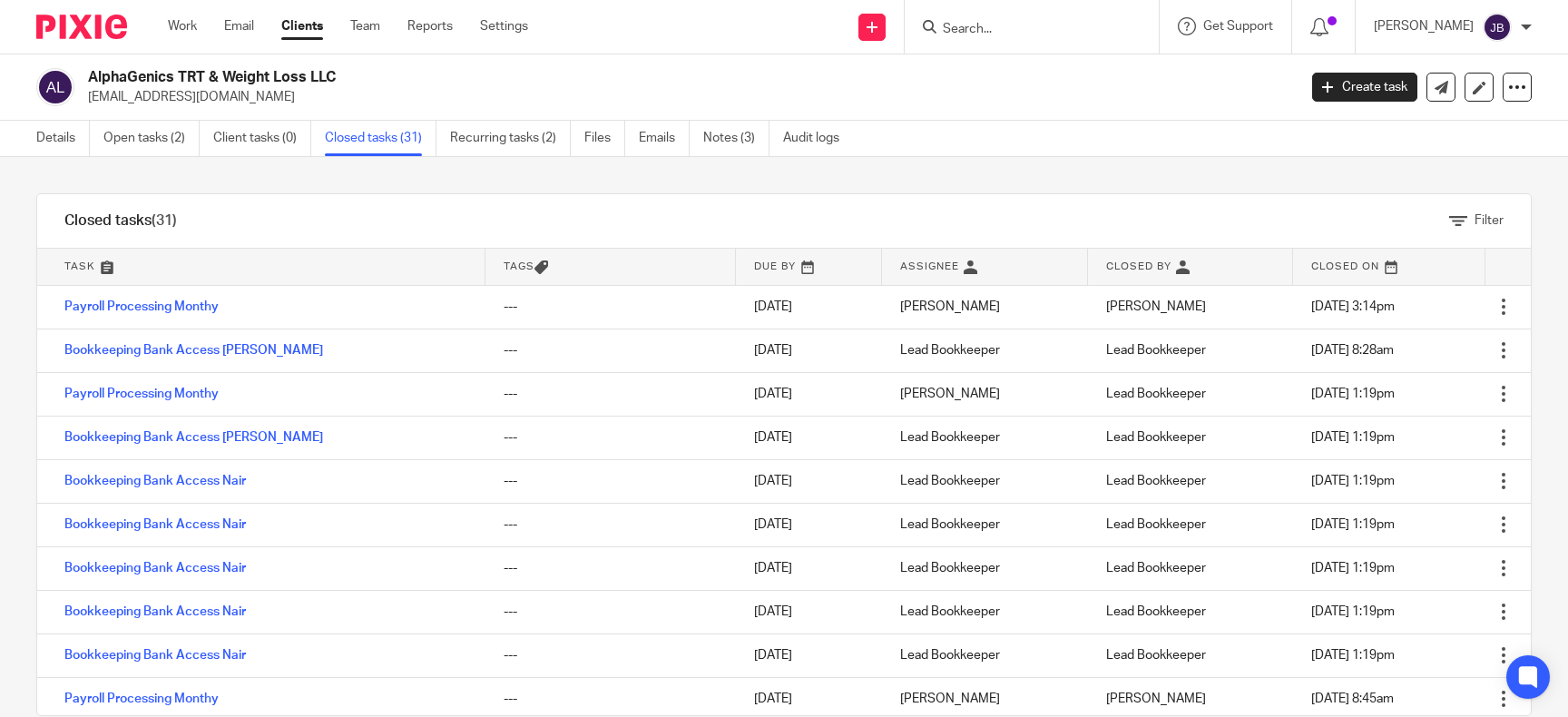
click at [1025, 106] on p "[EMAIL_ADDRESS][DOMAIN_NAME]" at bounding box center [686, 97] width 1198 height 19
click at [1034, 34] on input "Search" at bounding box center [1022, 31] width 163 height 17
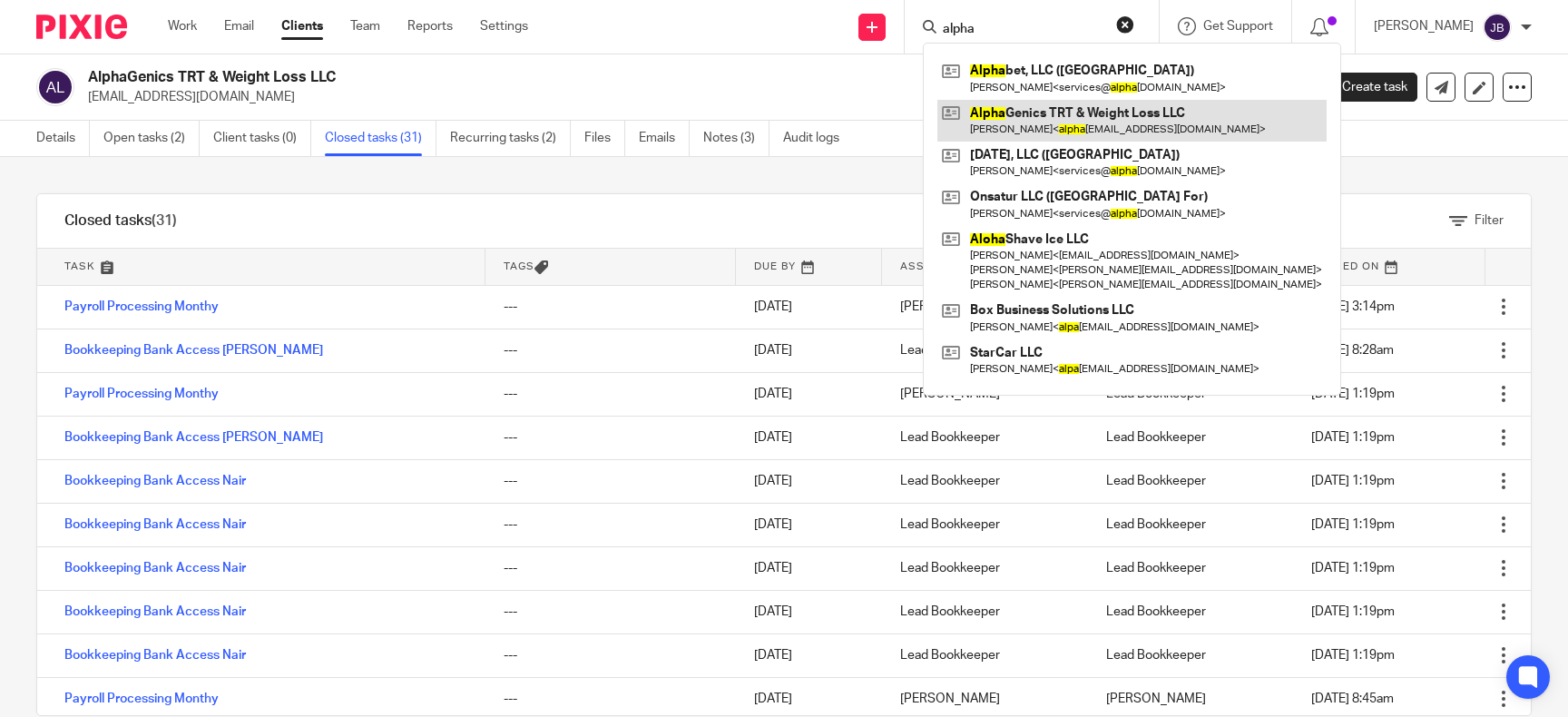
type input "alpha"
click at [1130, 123] on link at bounding box center [1132, 120] width 389 height 42
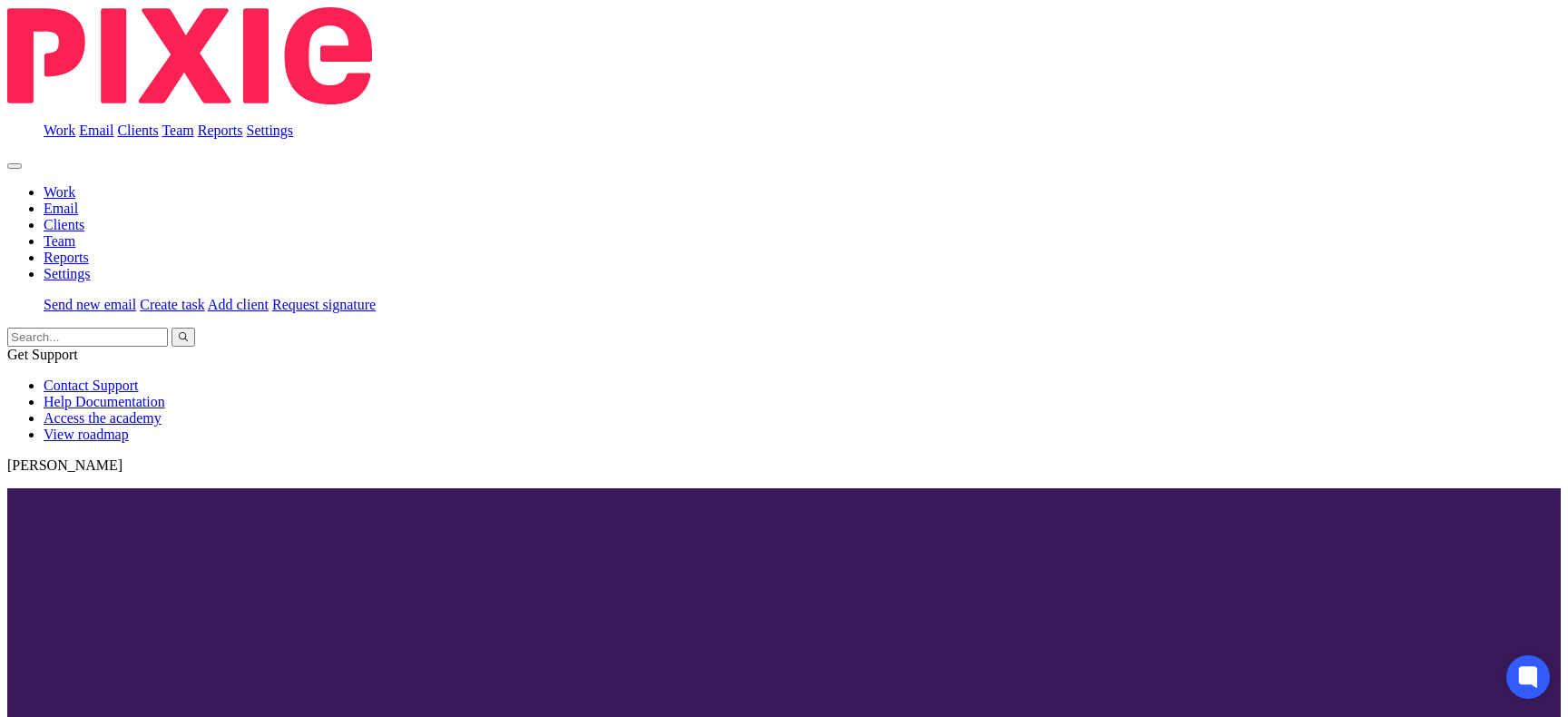
scroll to position [82, 0]
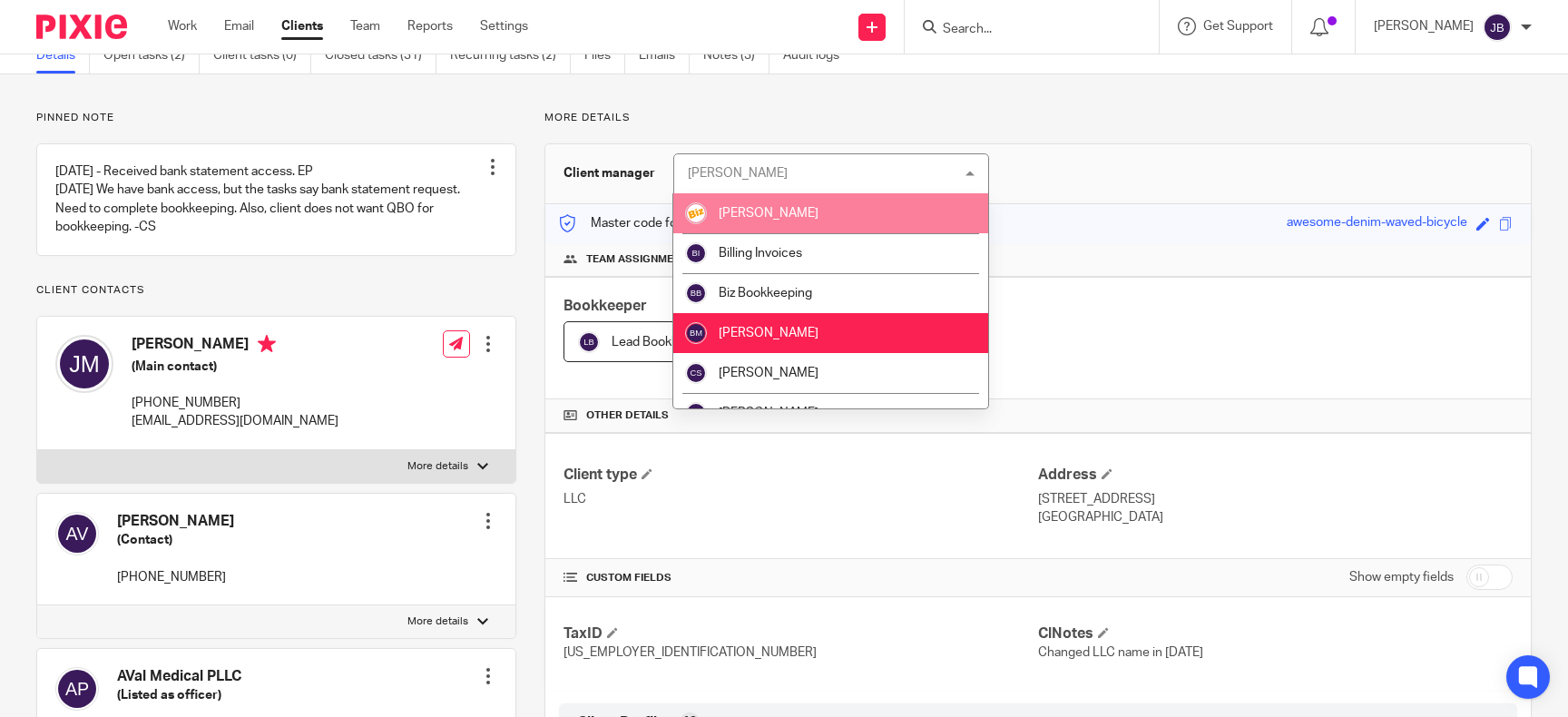
click at [965, 171] on div "Bradley Mayes Bradley Mayes" at bounding box center [832, 174] width 317 height 41
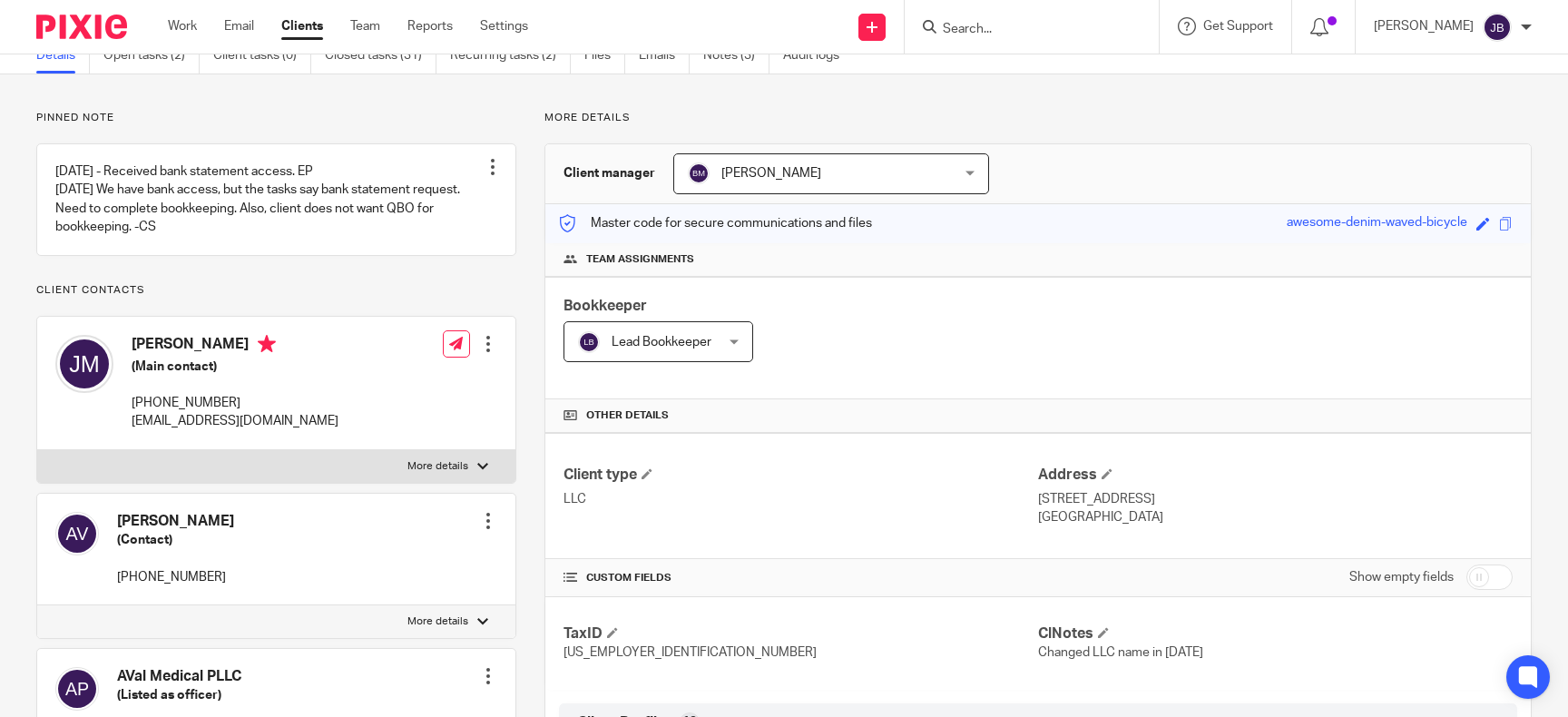
click at [969, 174] on div "Bradley Mayes Bradley Mayes" at bounding box center [832, 174] width 317 height 41
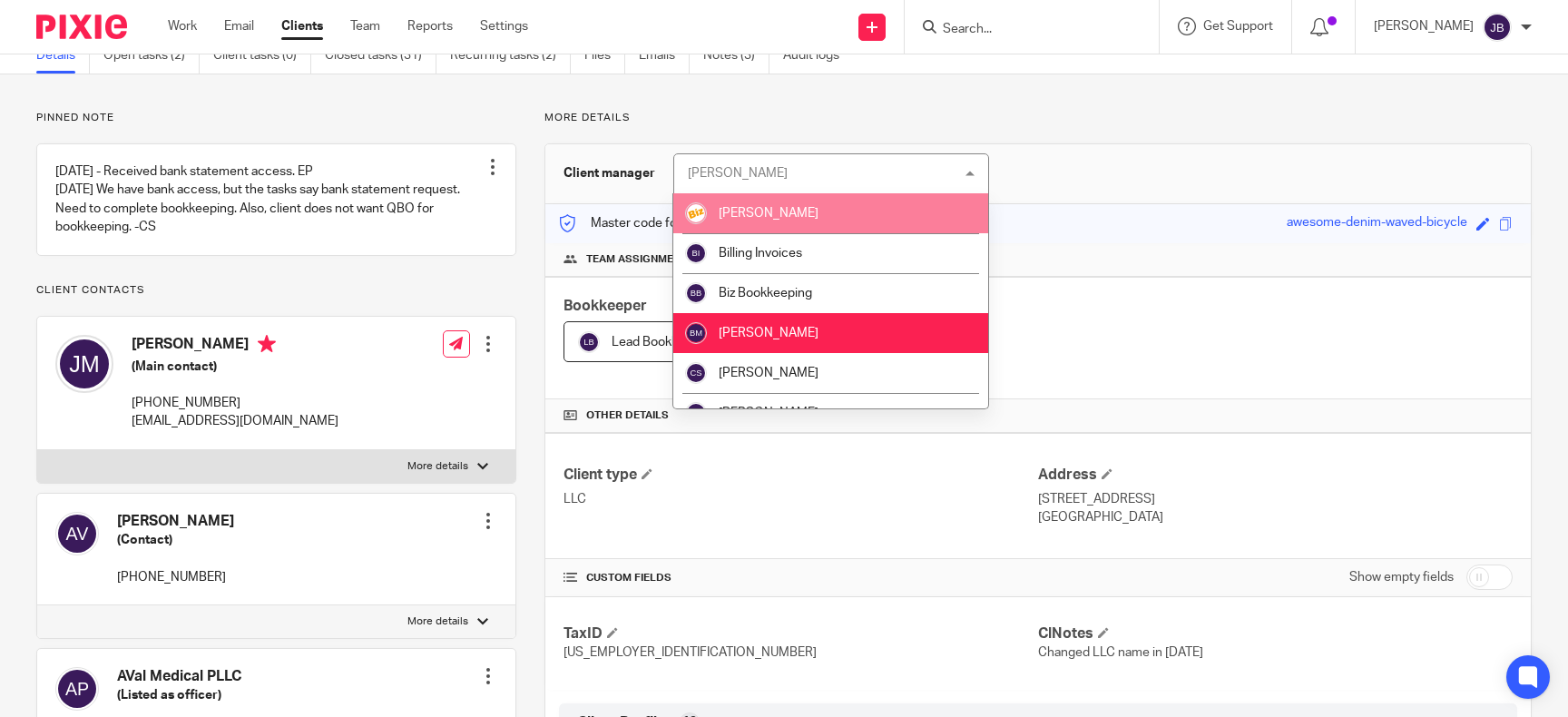
scroll to position [41, 0]
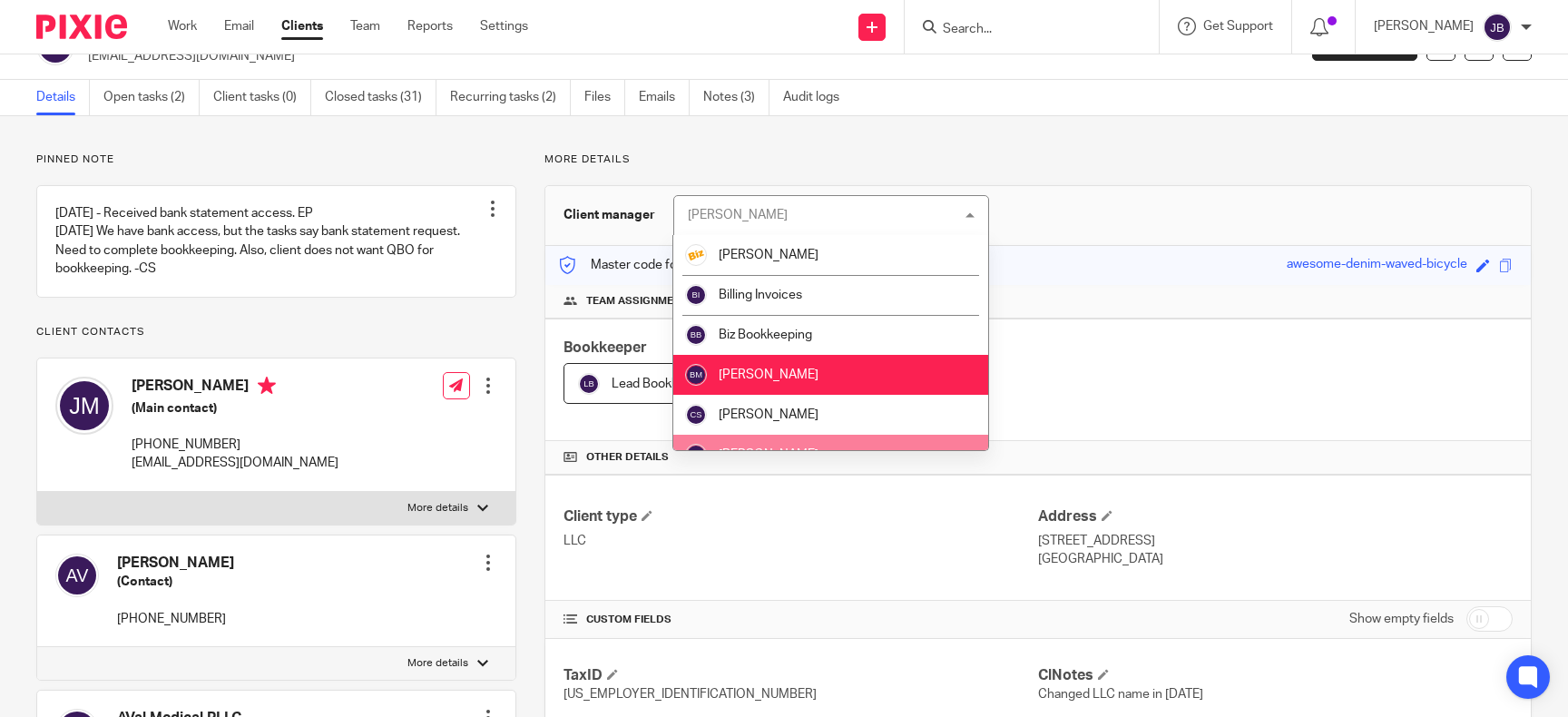
click at [834, 439] on li "[PERSON_NAME]" at bounding box center [831, 454] width 315 height 40
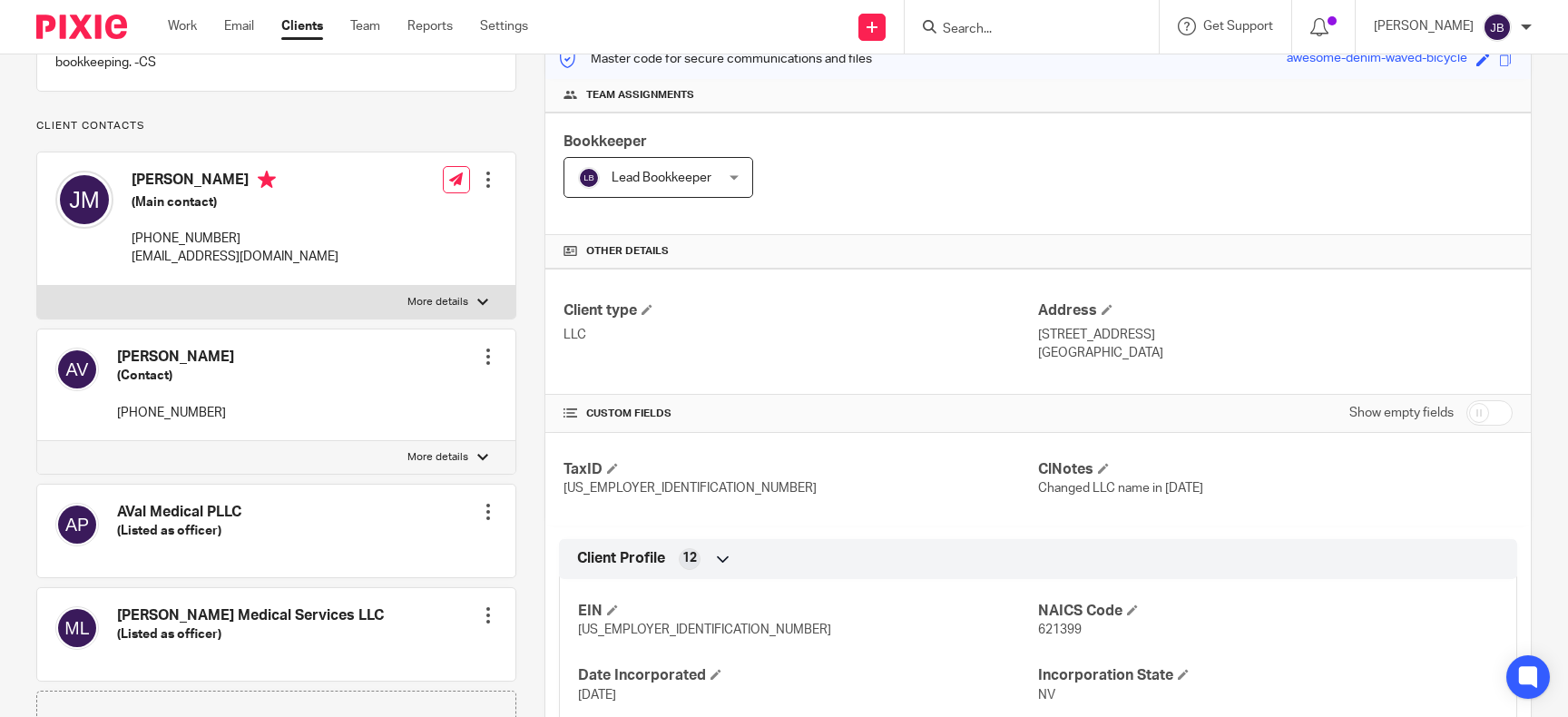
scroll to position [292, 0]
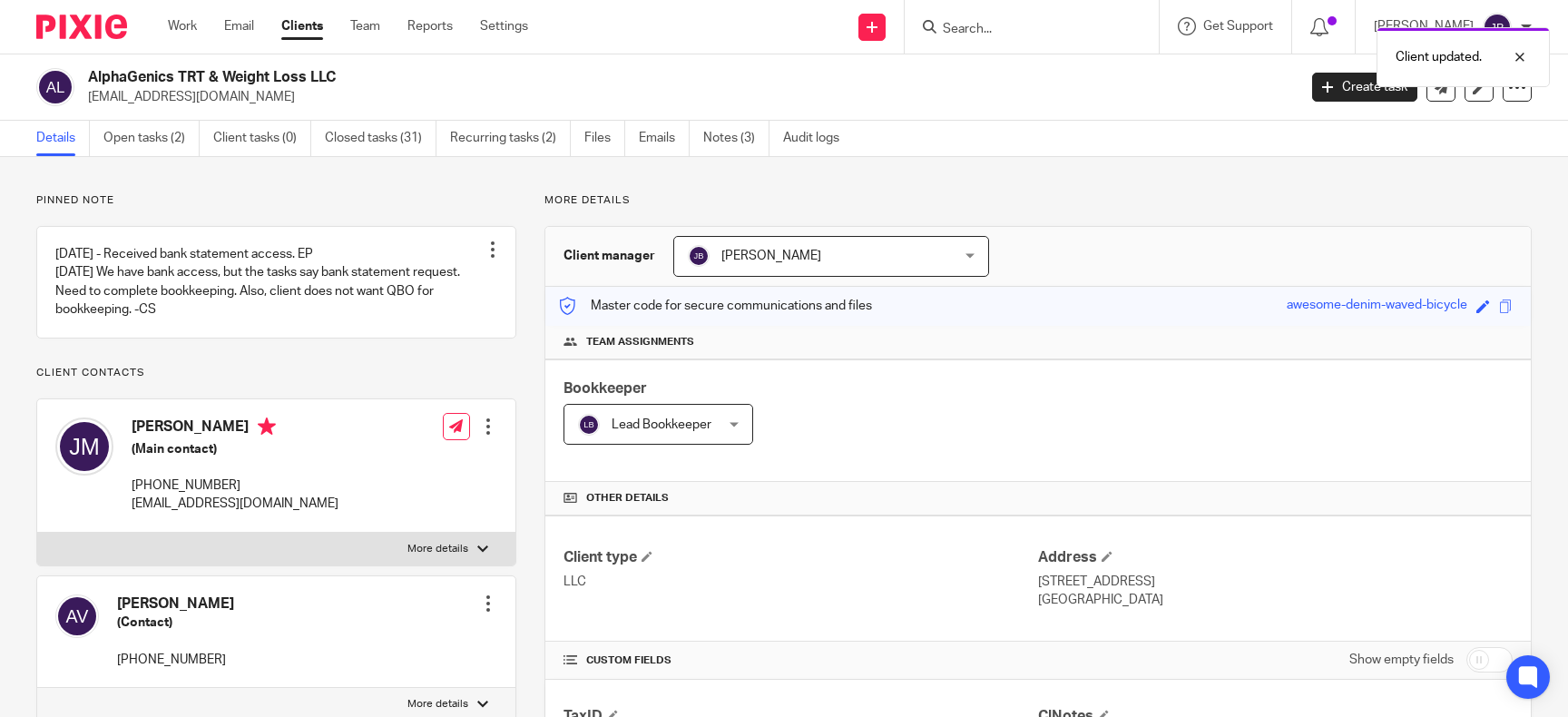
click at [734, 424] on div "Lead Bookkeeper Lead Bookkeeper" at bounding box center [659, 424] width 190 height 41
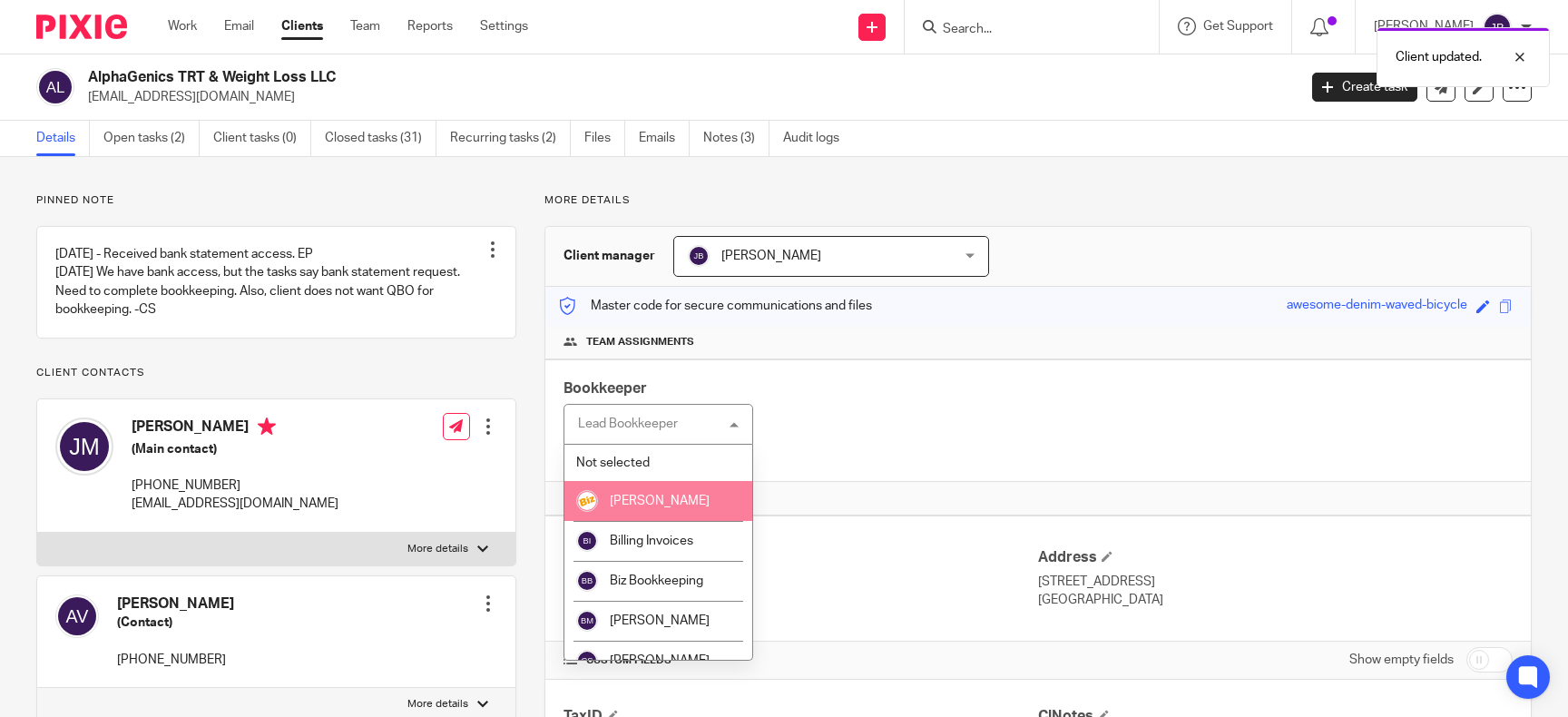
scroll to position [141, 0]
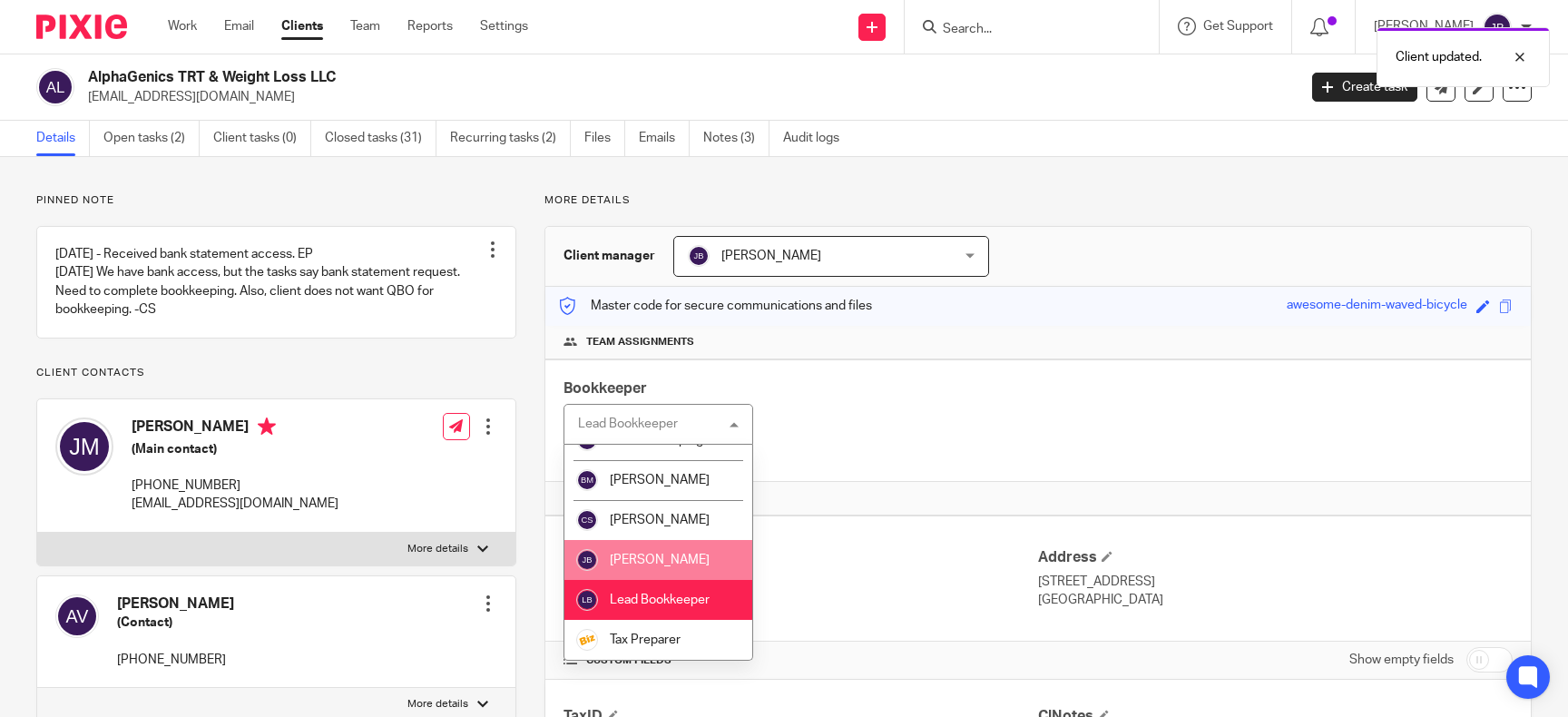
click at [669, 552] on li "[PERSON_NAME]" at bounding box center [659, 560] width 188 height 40
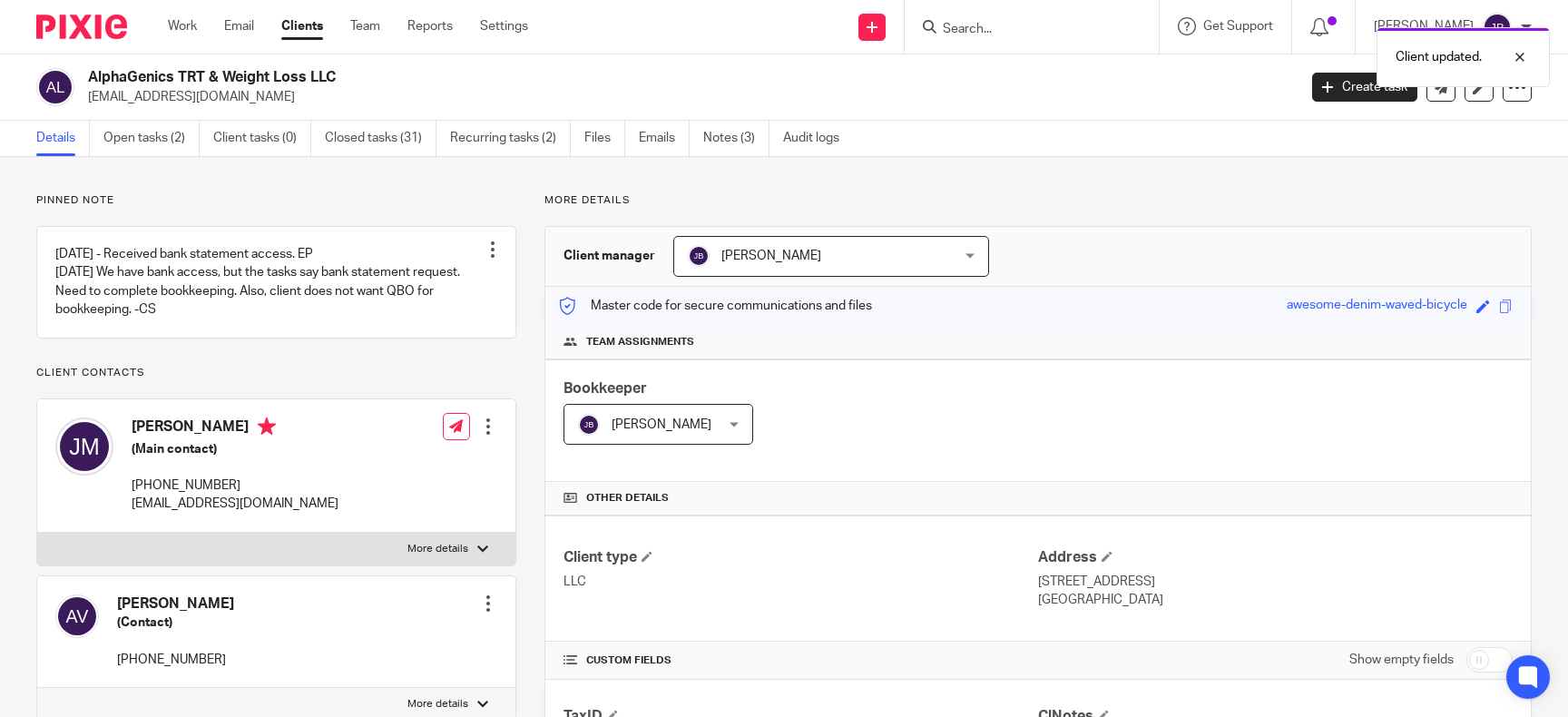
click at [1029, 390] on div "Bookkeeper [PERSON_NAME] [PERSON_NAME] Not selected [PERSON_NAME] Billing Invoi…" at bounding box center [1038, 421] width 985 height 122
click at [1485, 658] on input "checkbox" at bounding box center [1490, 660] width 46 height 25
checkbox input "true"
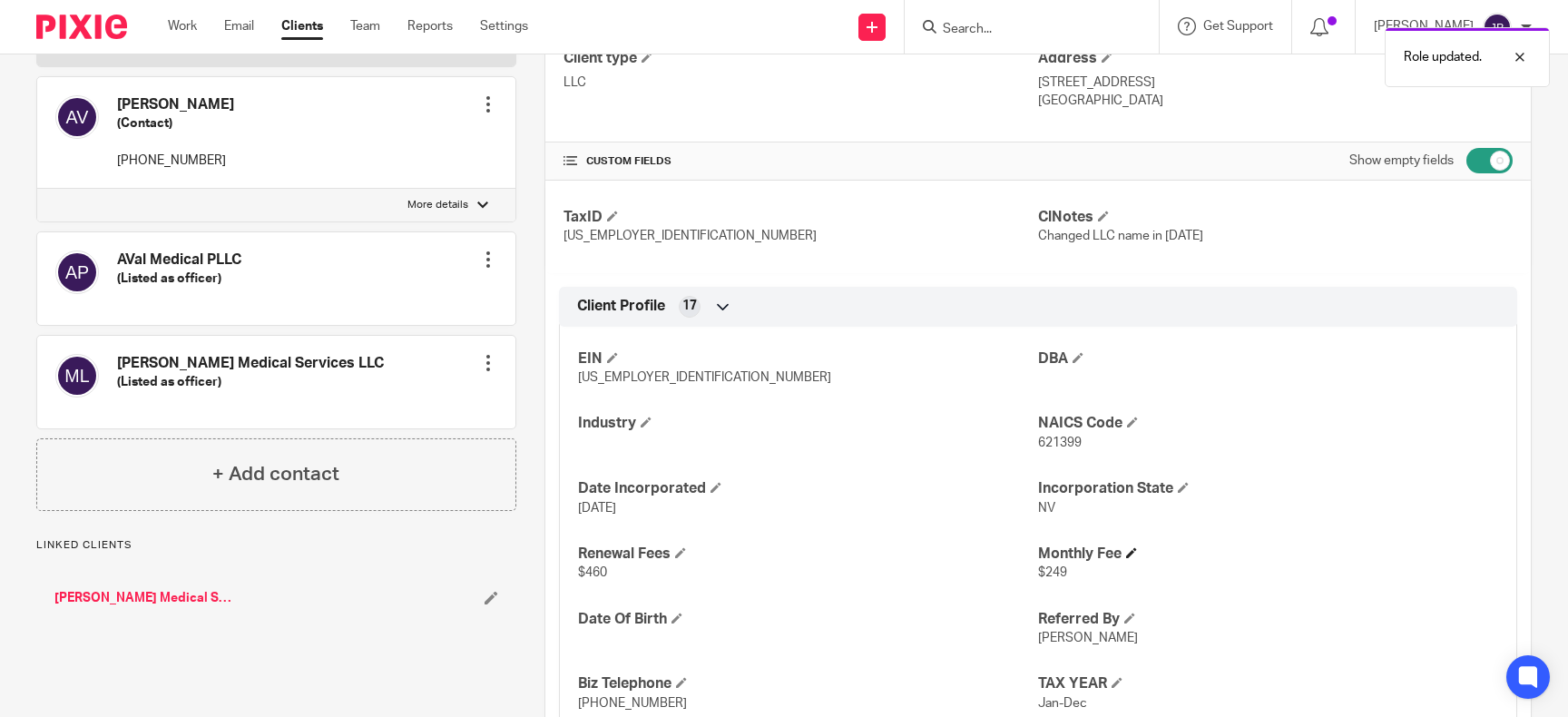
scroll to position [834, 0]
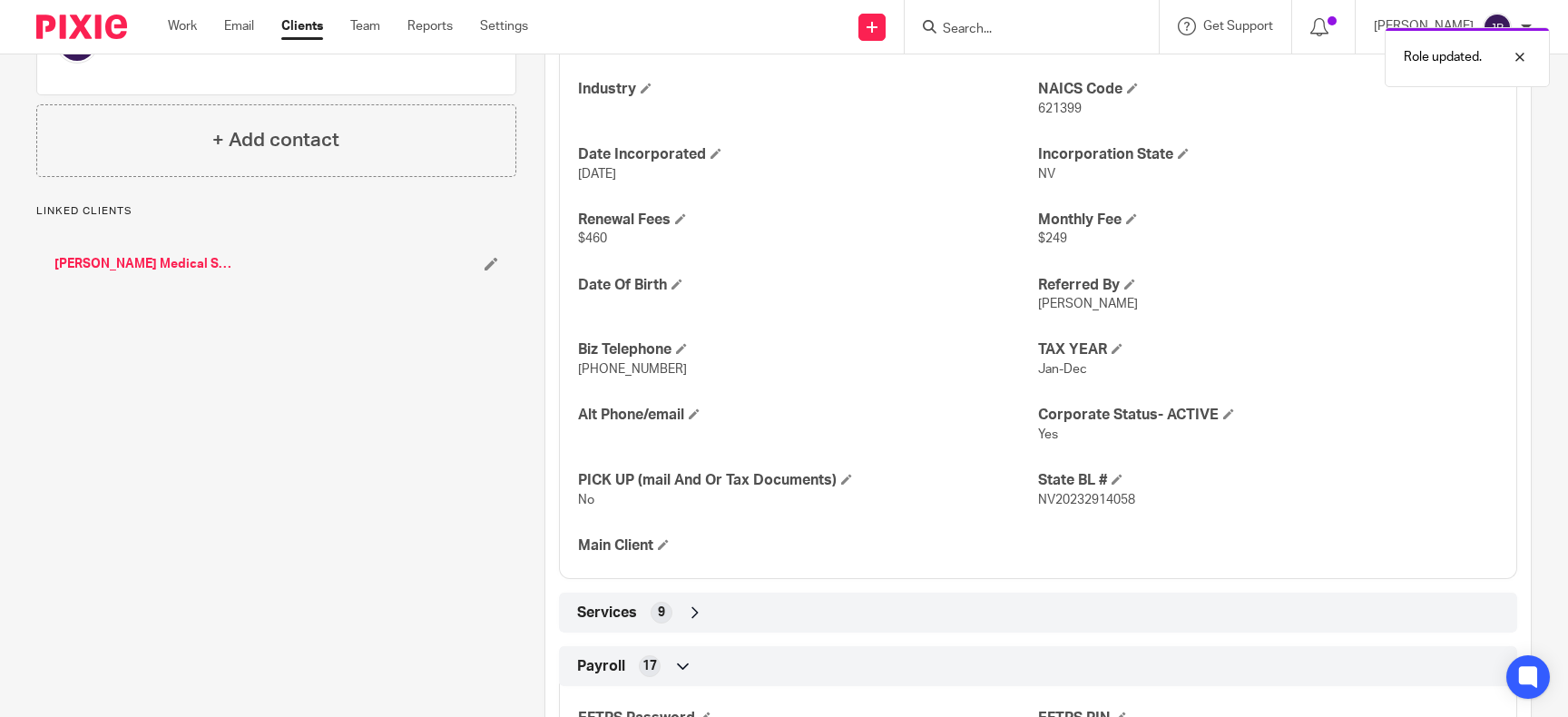
click at [1172, 609] on div "Services 9" at bounding box center [1037, 612] width 931 height 31
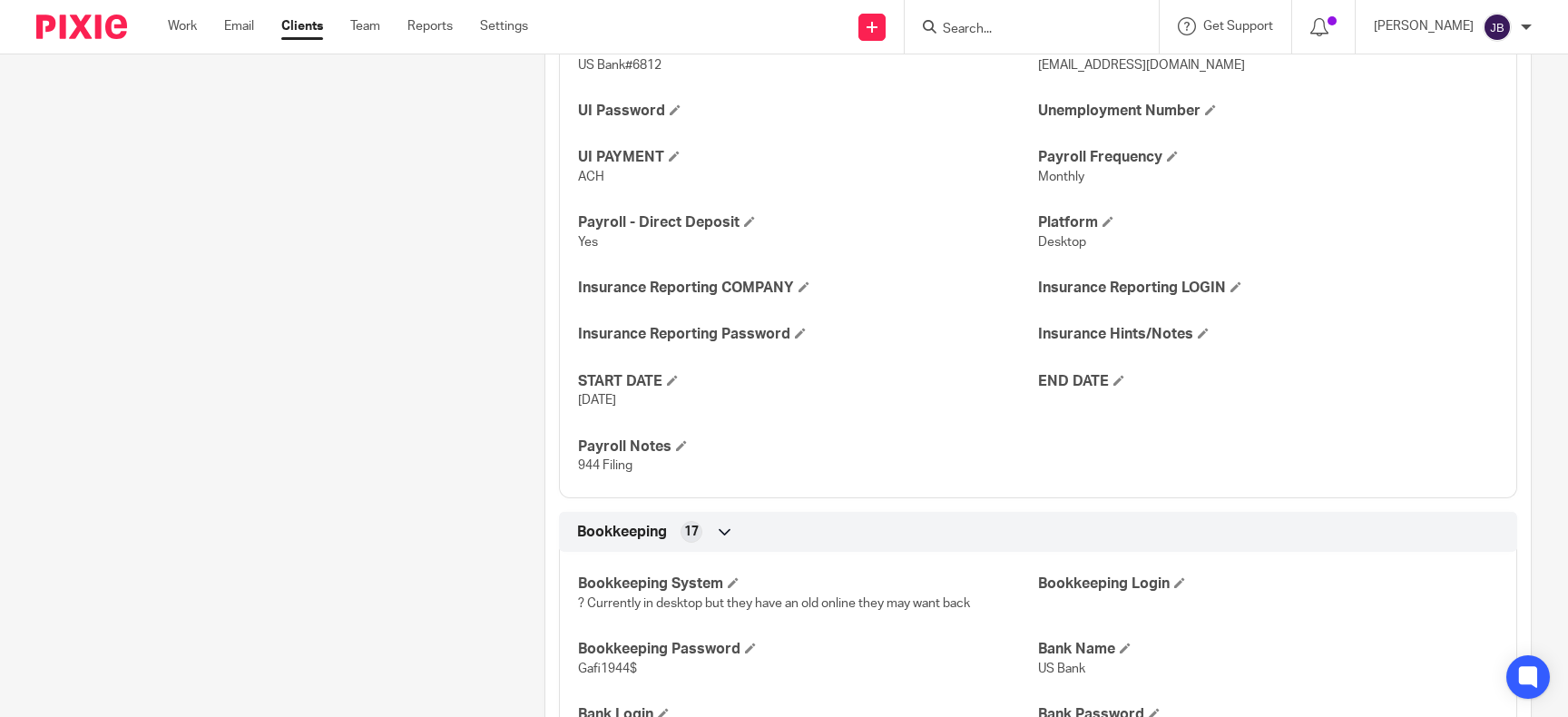
scroll to position [2166, 0]
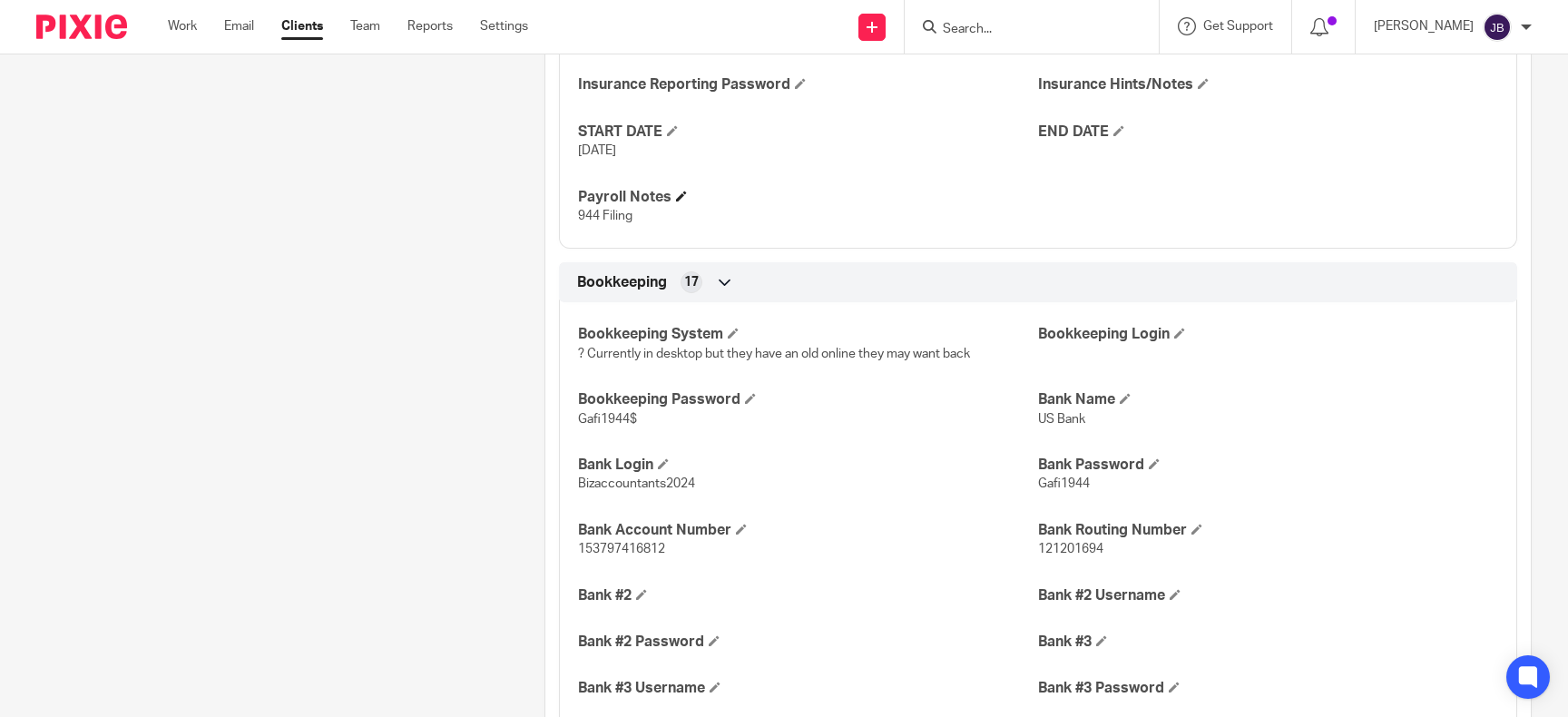
click at [683, 188] on h4 "Payroll Notes" at bounding box center [808, 197] width 460 height 19
click at [682, 195] on span at bounding box center [682, 196] width 11 height 11
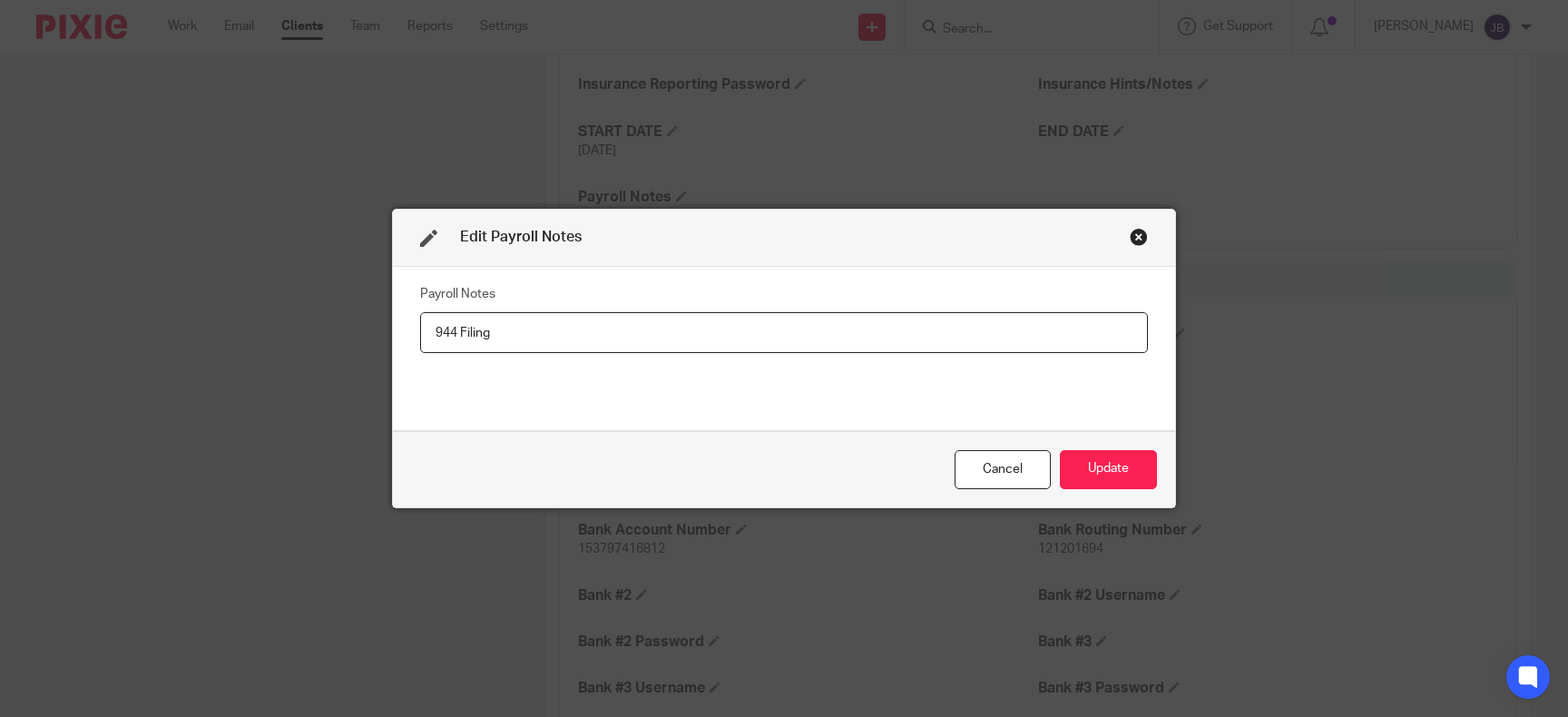
click at [687, 327] on input "944 Filing" at bounding box center [784, 333] width 728 height 41
type input "944 Filing NO UI or MBT"
click at [1135, 473] on button "Update" at bounding box center [1109, 470] width 97 height 39
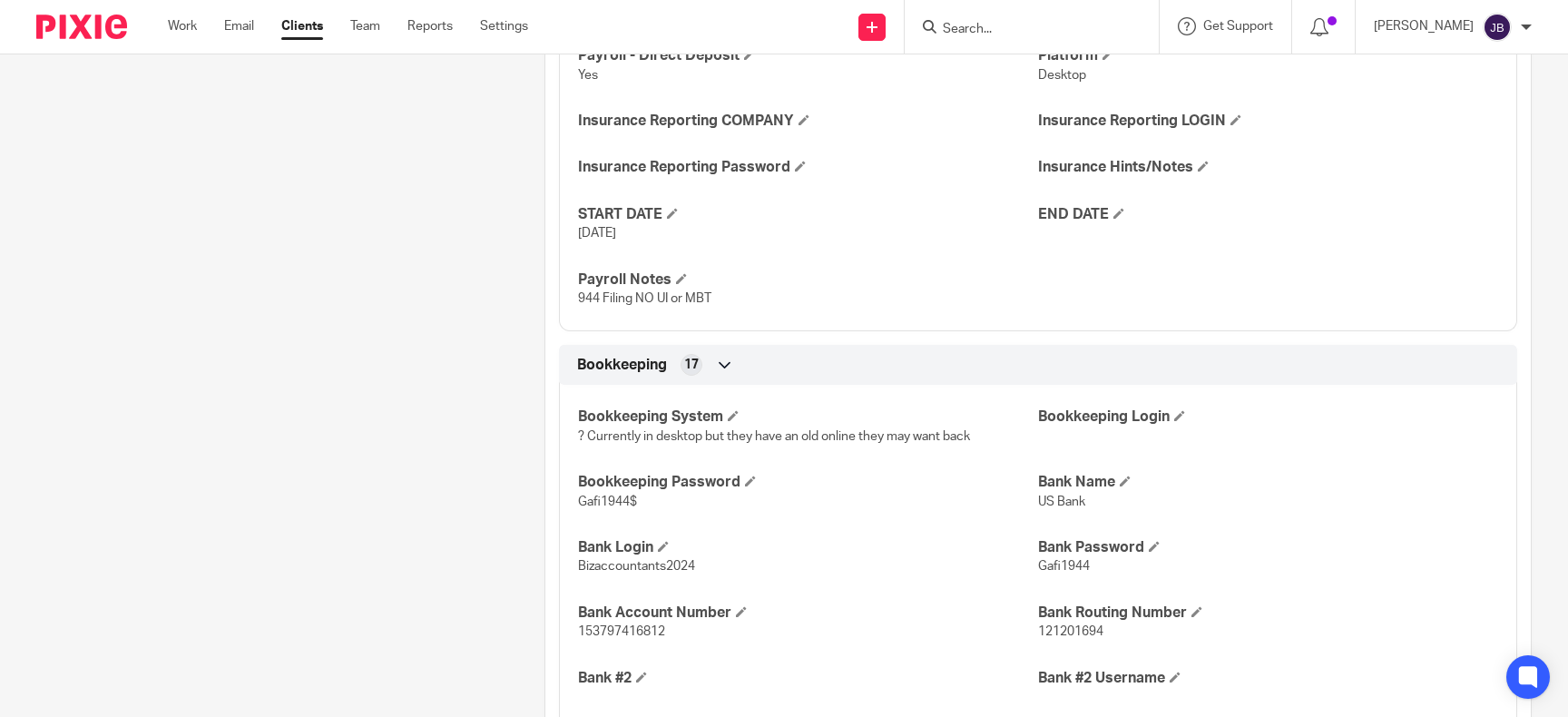
scroll to position [1749, 0]
